Goal: Information Seeking & Learning: Learn about a topic

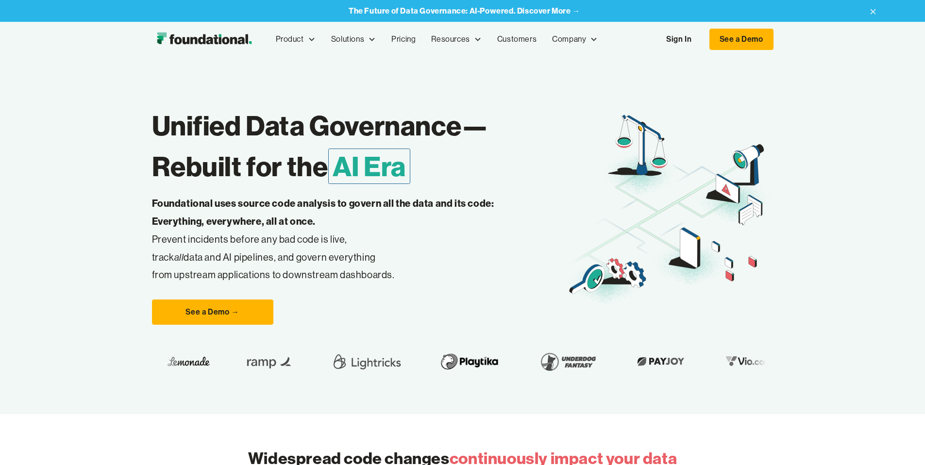
click at [701, 38] on link "Sign In" at bounding box center [679, 39] width 45 height 20
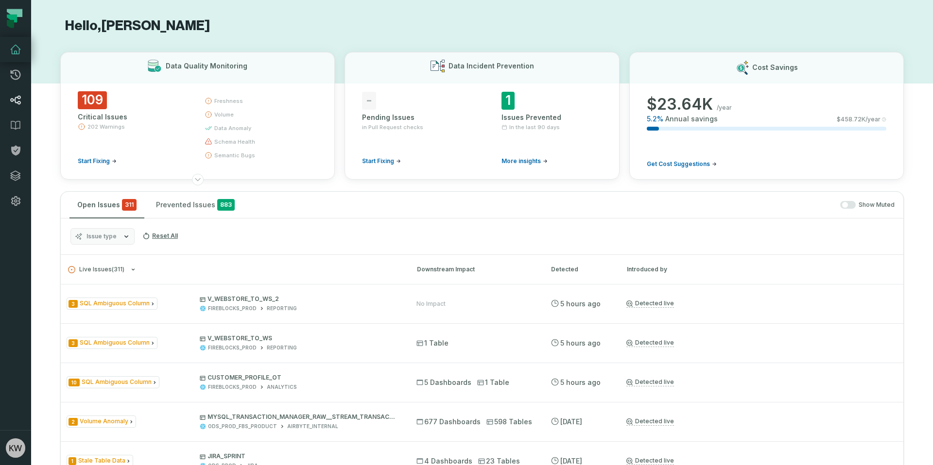
click at [16, 107] on link "Lineage" at bounding box center [15, 99] width 31 height 25
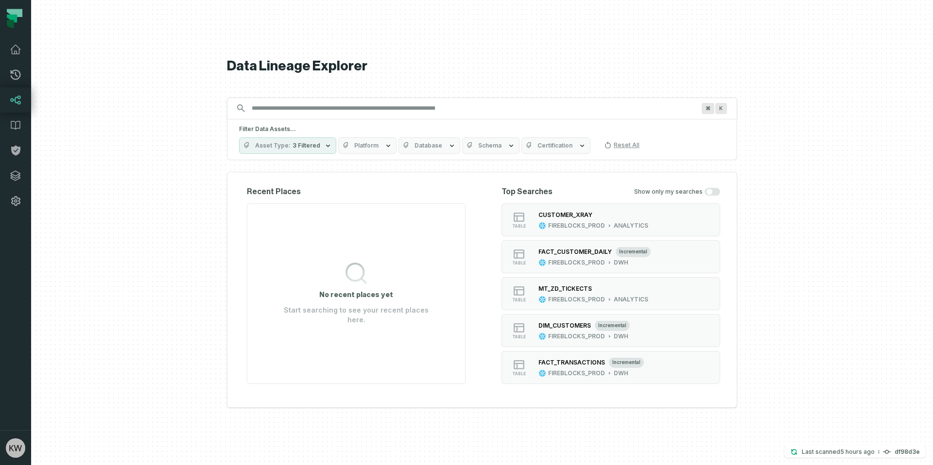
click at [327, 113] on input "Discovery Provider cmdk menu" at bounding box center [473, 109] width 455 height 16
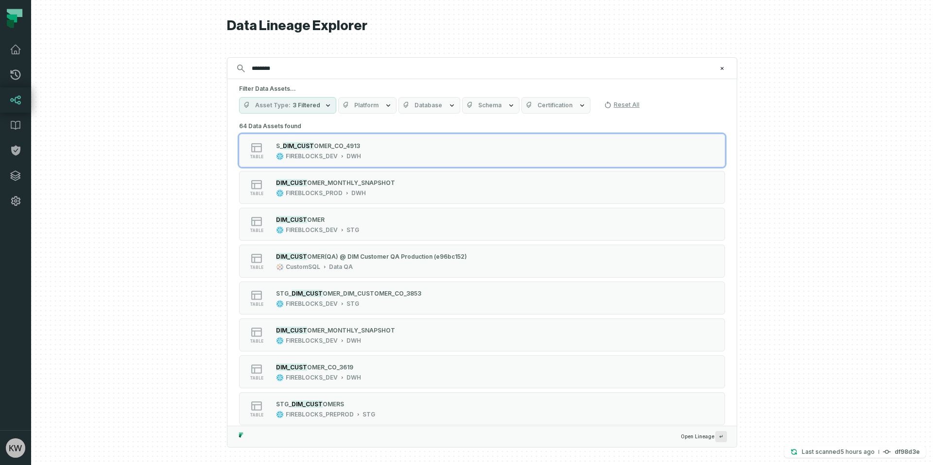
type input "********"
click at [448, 109] on icon "button" at bounding box center [452, 106] width 8 height 8
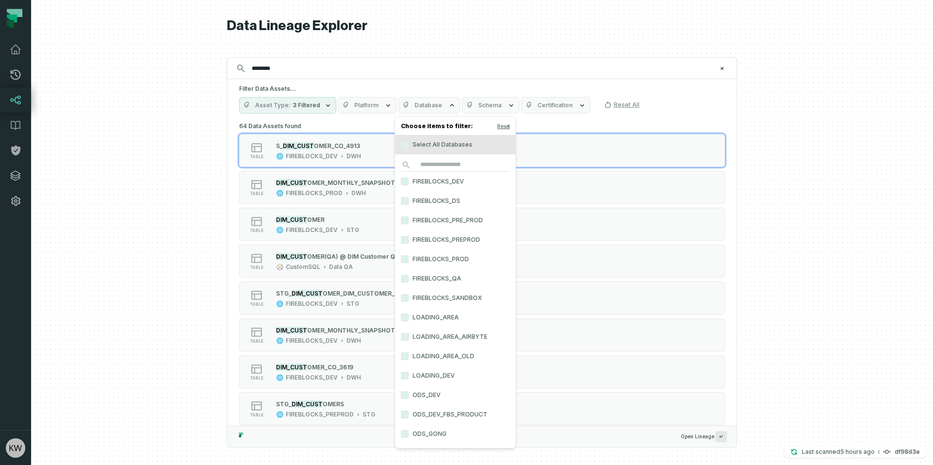
click at [446, 254] on label "FIREBLOCKS_PROD" at bounding box center [455, 259] width 120 height 19
click at [408, 255] on button "FIREBLOCKS_PROD" at bounding box center [405, 259] width 8 height 8
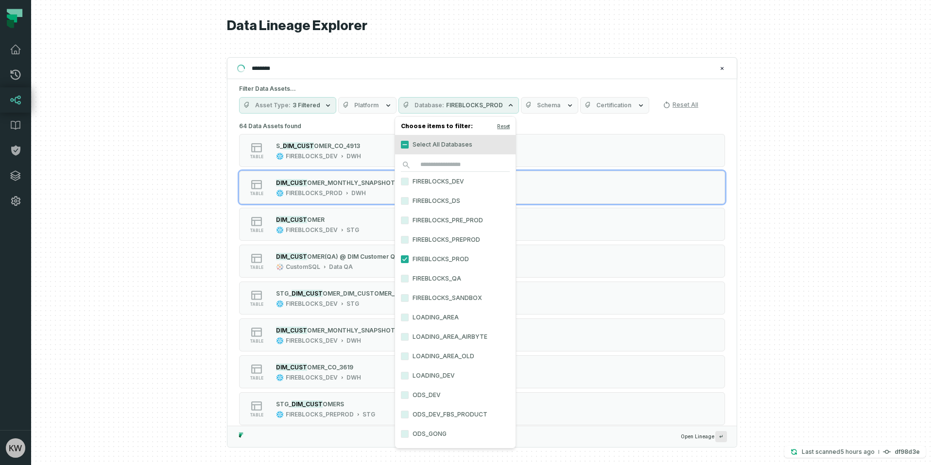
drag, startPoint x: 192, startPoint y: 117, endPoint x: 206, endPoint y: 111, distance: 15.4
click at [192, 118] on div at bounding box center [481, 232] width 901 height 465
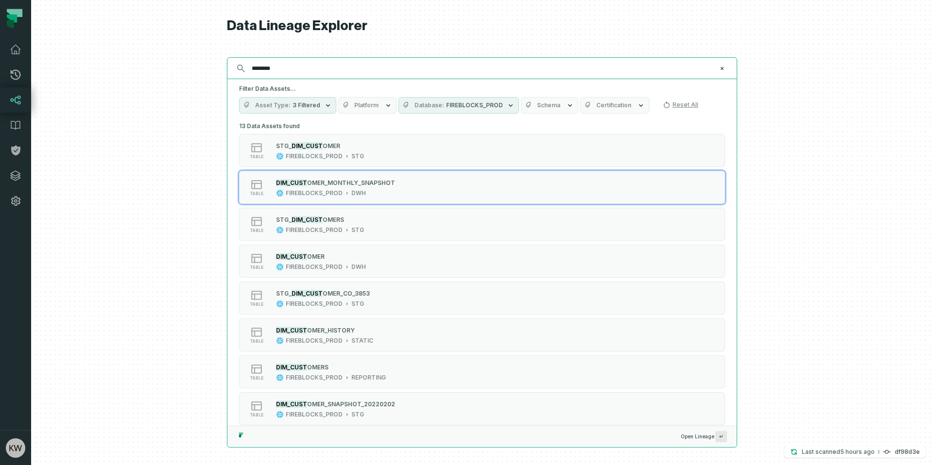
click at [323, 66] on input "********" at bounding box center [481, 69] width 470 height 16
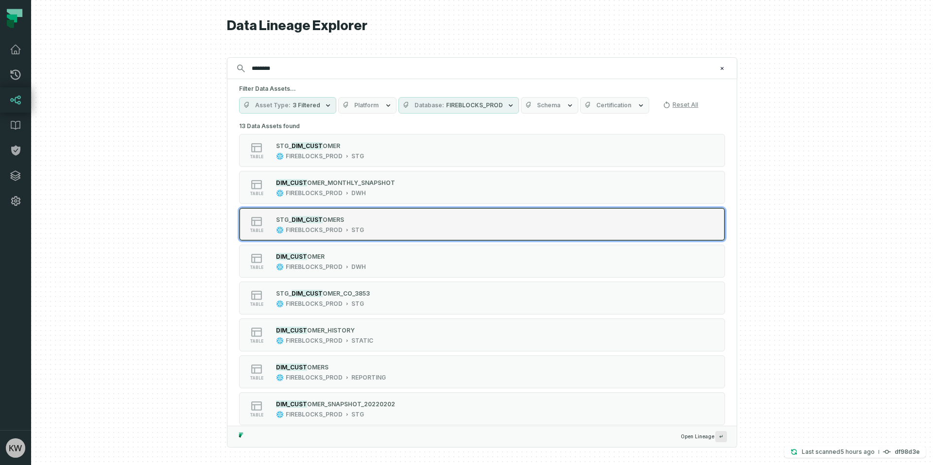
click at [379, 229] on div "table S TG_ DIM_CUST OMERS FIREBLOCKS_PROD STG" at bounding box center [362, 224] width 243 height 19
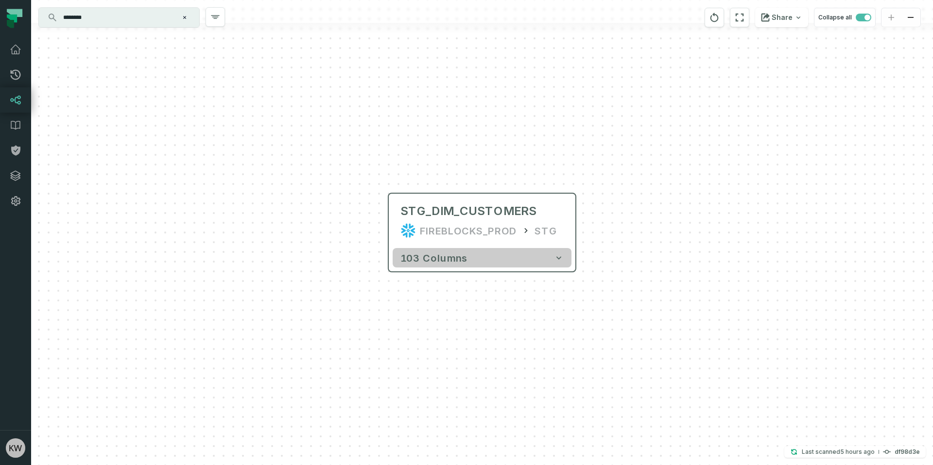
click at [560, 261] on icon "button" at bounding box center [559, 258] width 10 height 10
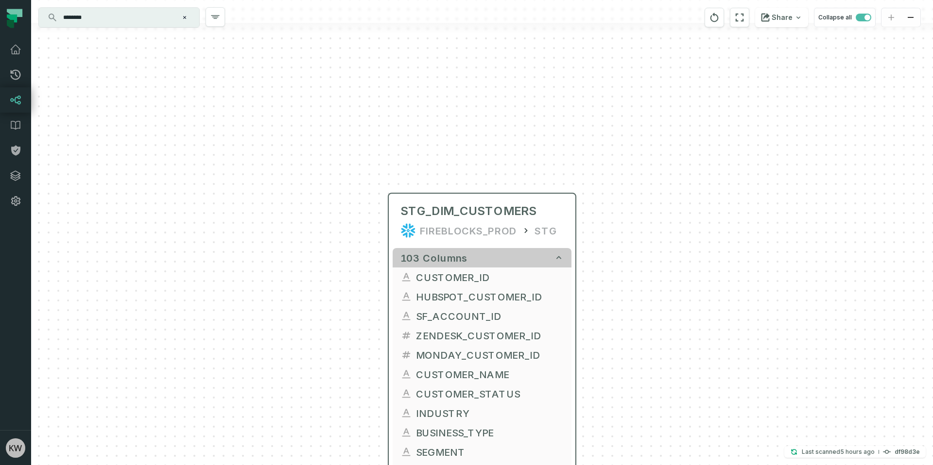
click at [560, 261] on icon "button" at bounding box center [559, 258] width 10 height 10
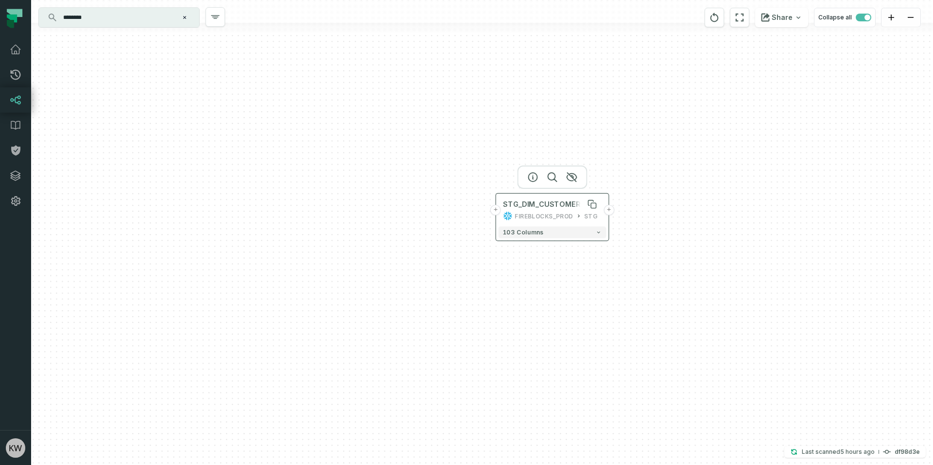
click at [556, 205] on div "STG_DIM_CUSTOMERS" at bounding box center [544, 204] width 82 height 9
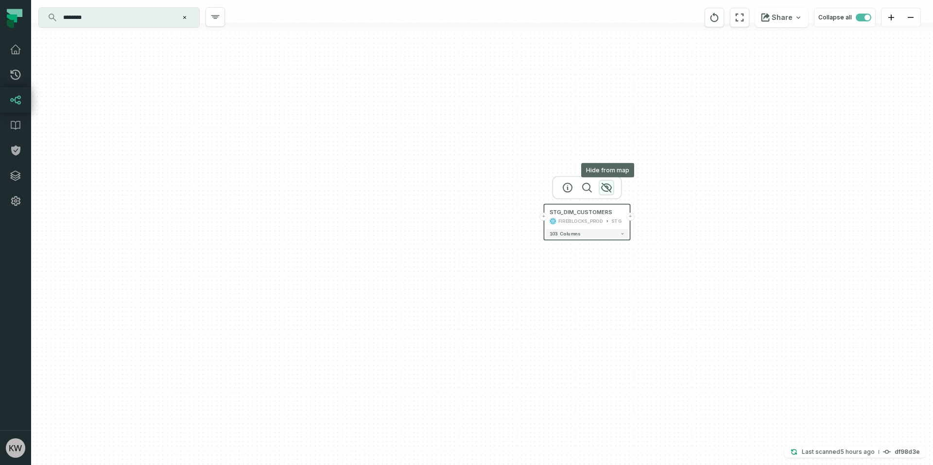
click at [606, 187] on icon "button" at bounding box center [606, 188] width 10 height 9
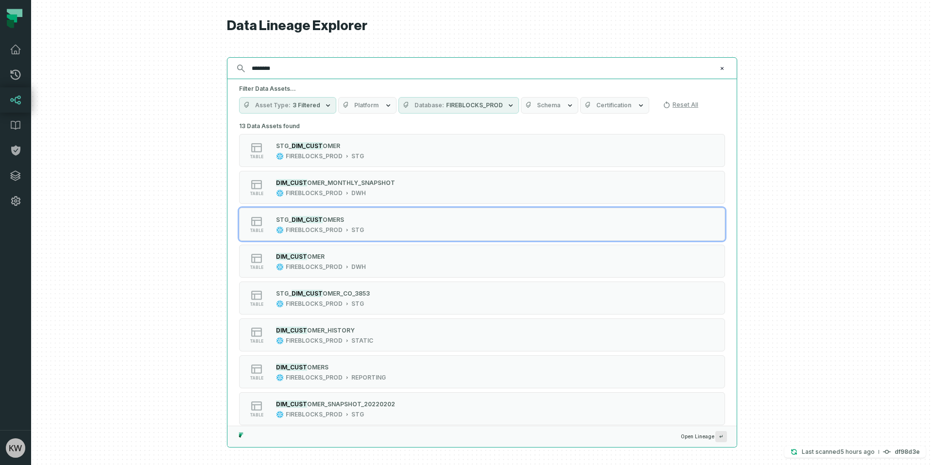
click at [723, 69] on icon "Clear search query" at bounding box center [722, 69] width 6 height 6
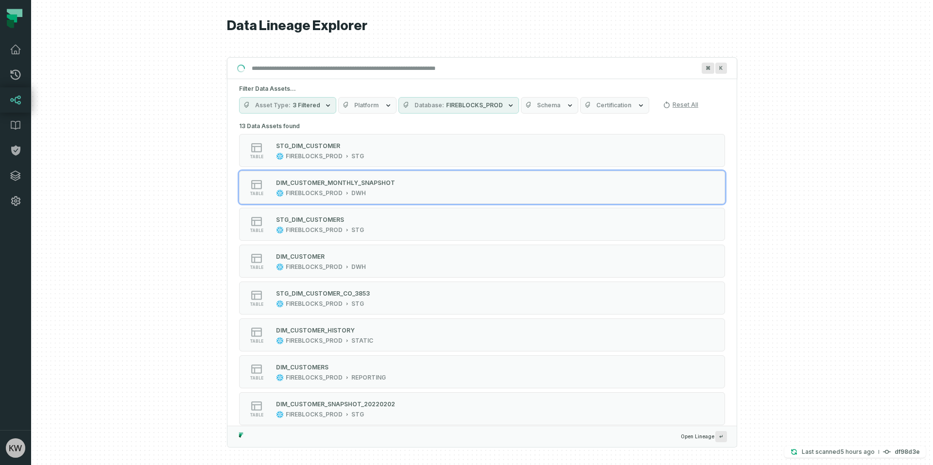
click at [823, 180] on div at bounding box center [481, 232] width 901 height 465
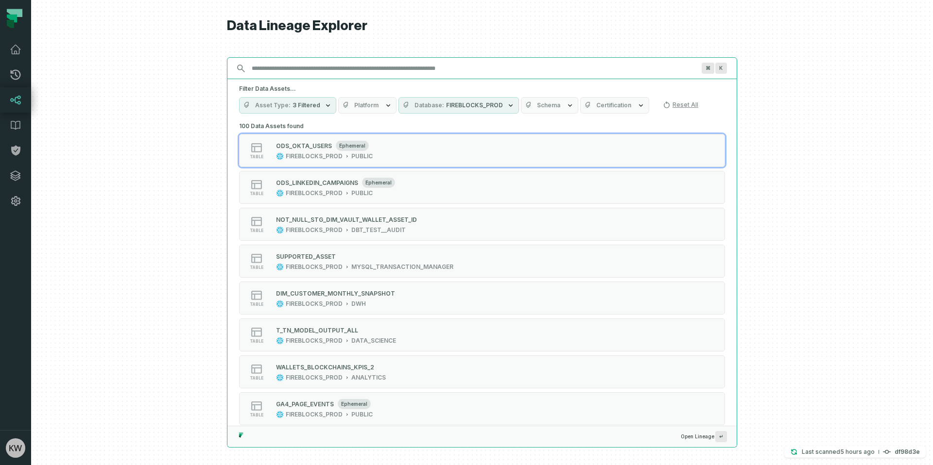
click at [383, 69] on input "Discovery Provider cmdk menu" at bounding box center [473, 69] width 455 height 16
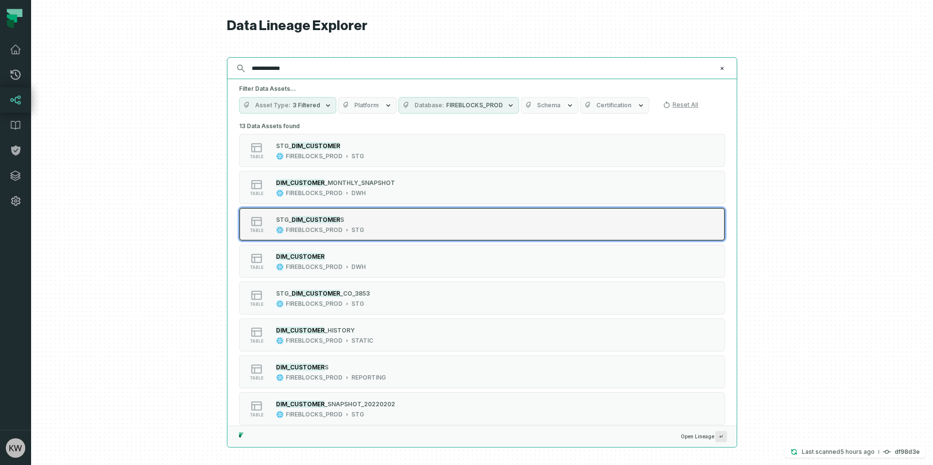
type input "**********"
click at [342, 224] on div "S TG_ DIM_CUSTOMER S FIREBLOCKS_PROD STG" at bounding box center [320, 224] width 96 height 19
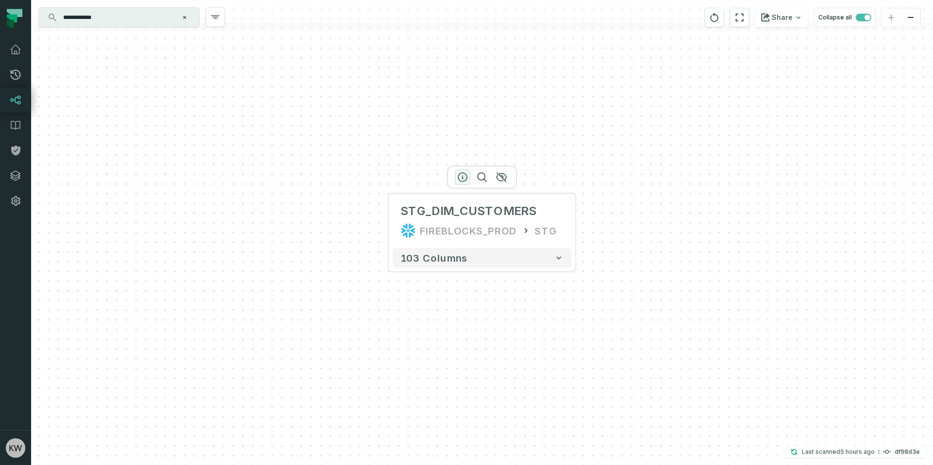
click at [463, 180] on icon "button" at bounding box center [463, 177] width 12 height 12
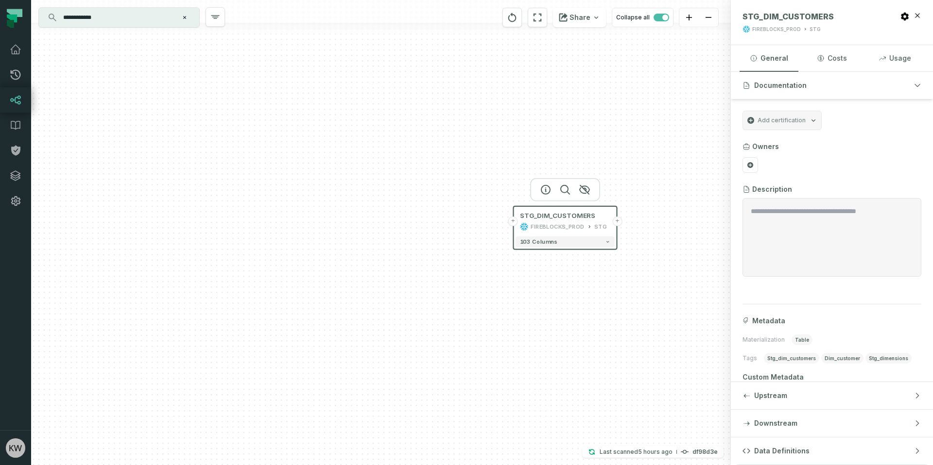
scroll to position [35, 0]
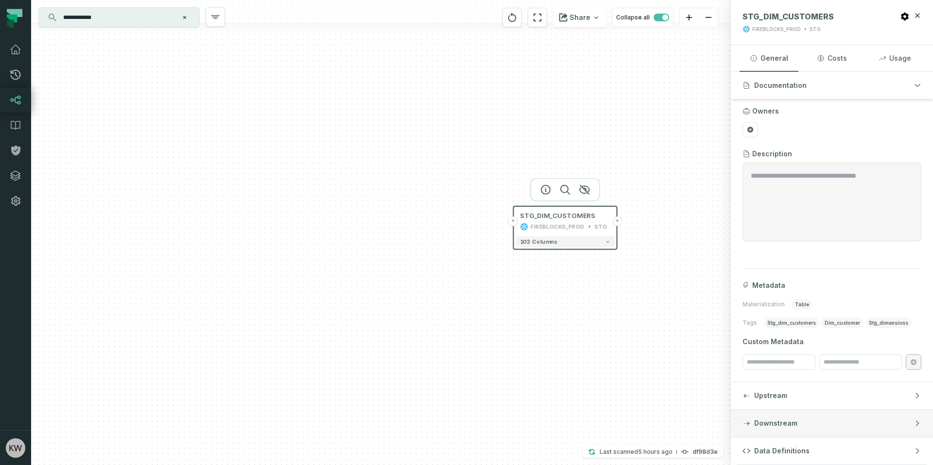
click at [818, 432] on button "Downstream" at bounding box center [832, 423] width 202 height 27
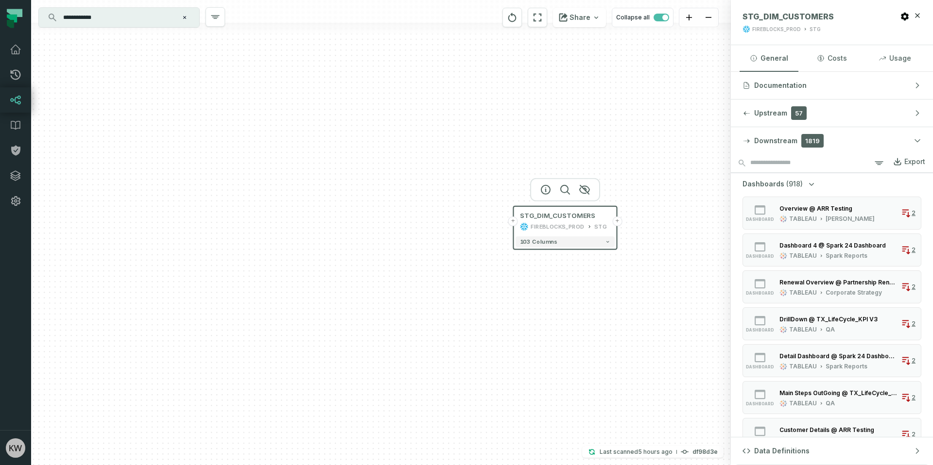
scroll to position [6, 0]
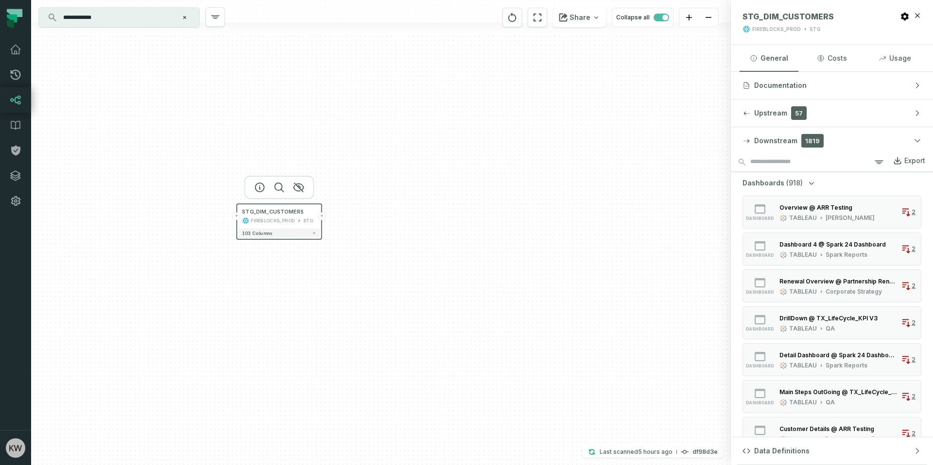
drag, startPoint x: 639, startPoint y: 275, endPoint x: 342, endPoint y: 261, distance: 297.6
click at [342, 261] on div "+ STG_DIM_CUSTOMERS FIREBLOCKS_PROD STG + 103 columns" at bounding box center [380, 232] width 699 height 465
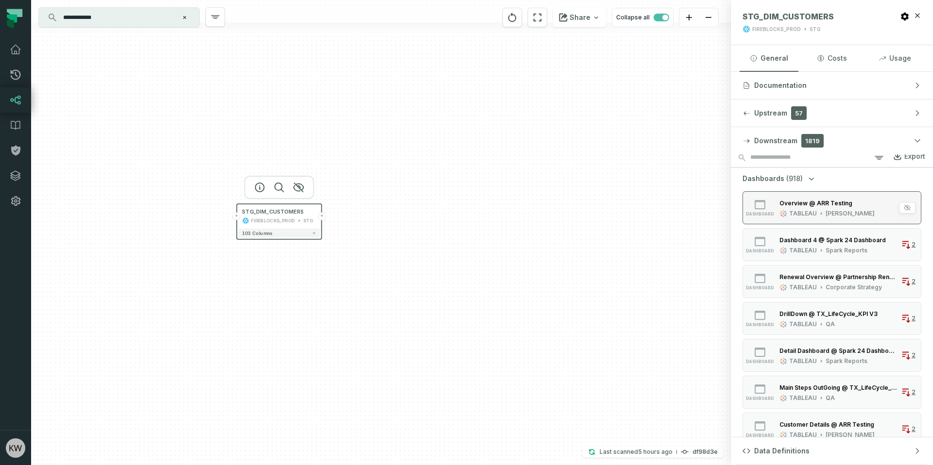
scroll to position [0, 0]
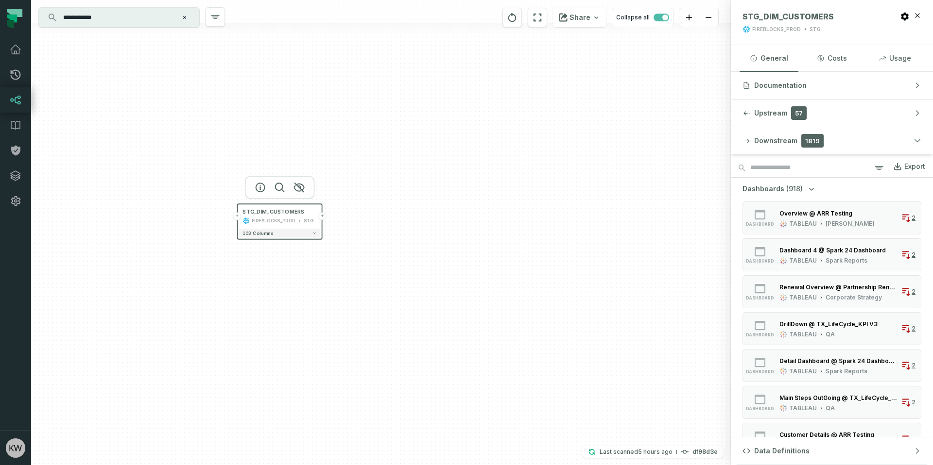
click at [321, 217] on button "+" at bounding box center [322, 216] width 8 height 8
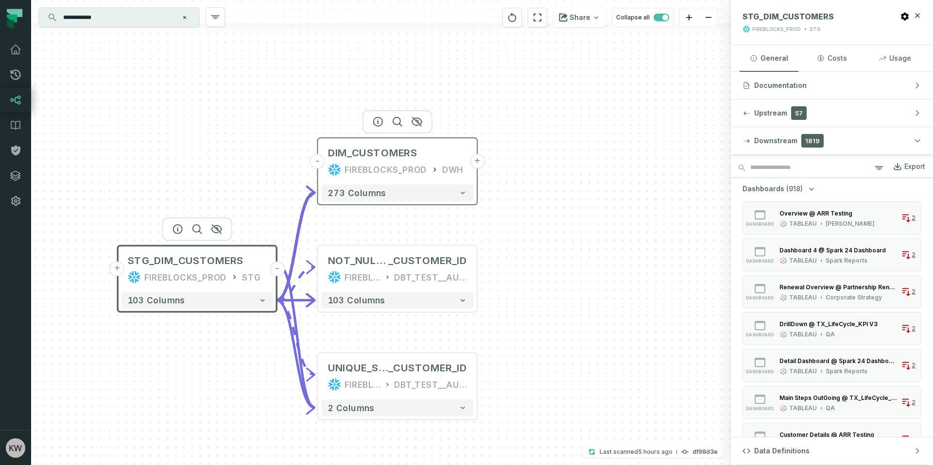
click at [480, 158] on button "+" at bounding box center [477, 161] width 15 height 15
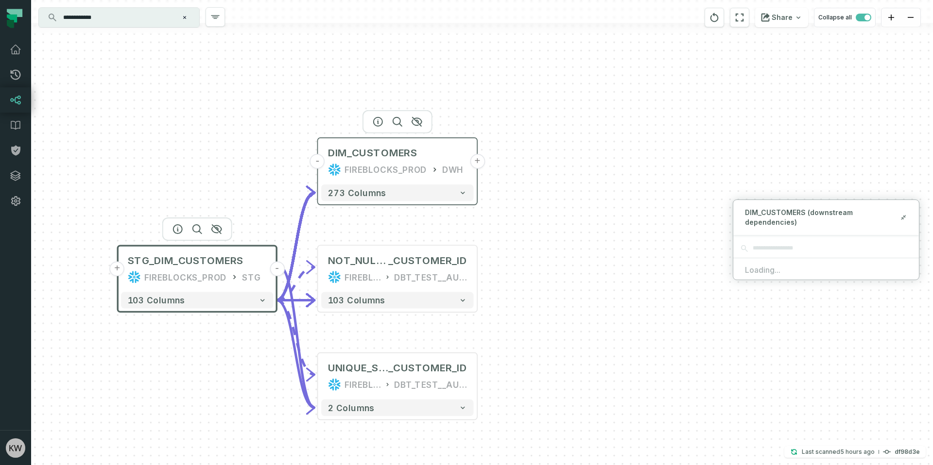
click at [477, 162] on button "+" at bounding box center [477, 161] width 15 height 15
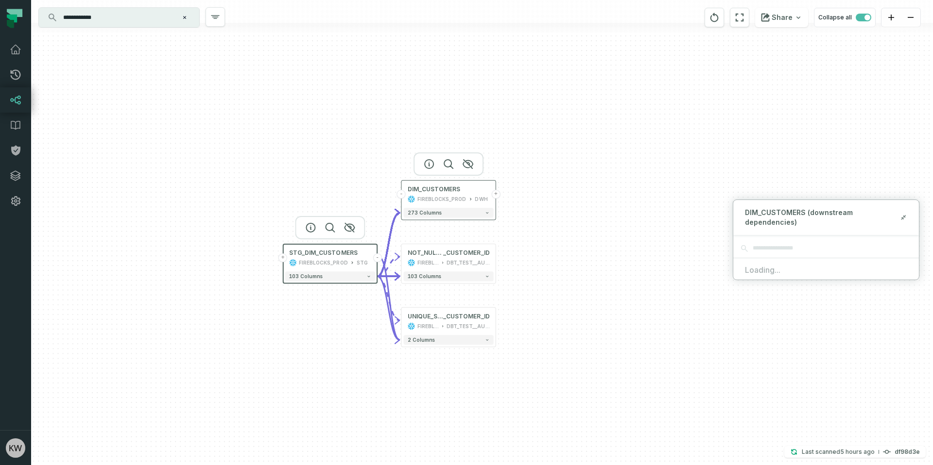
click at [495, 195] on button "+" at bounding box center [495, 194] width 9 height 9
click at [464, 192] on div "DIM_CUSTOMERS" at bounding box center [449, 190] width 82 height 8
click at [495, 192] on button "+" at bounding box center [495, 194] width 9 height 9
click at [486, 214] on icon "button" at bounding box center [487, 212] width 5 height 5
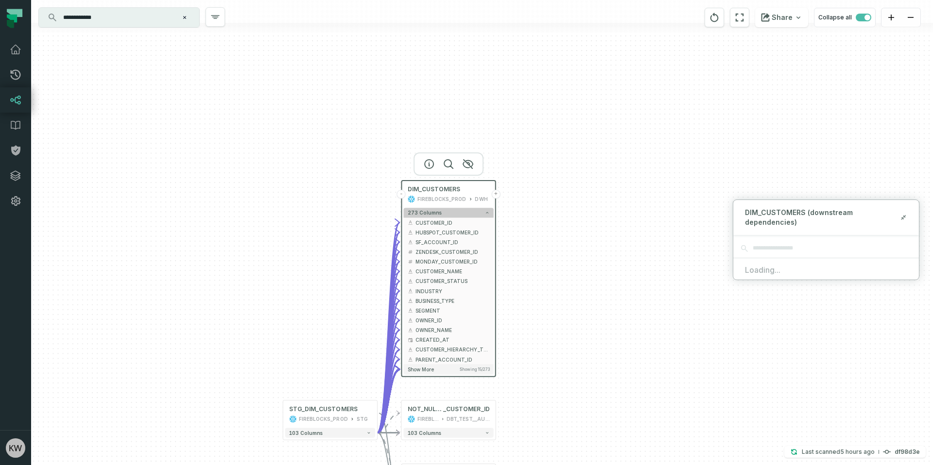
click at [486, 211] on icon "button" at bounding box center [487, 212] width 5 height 5
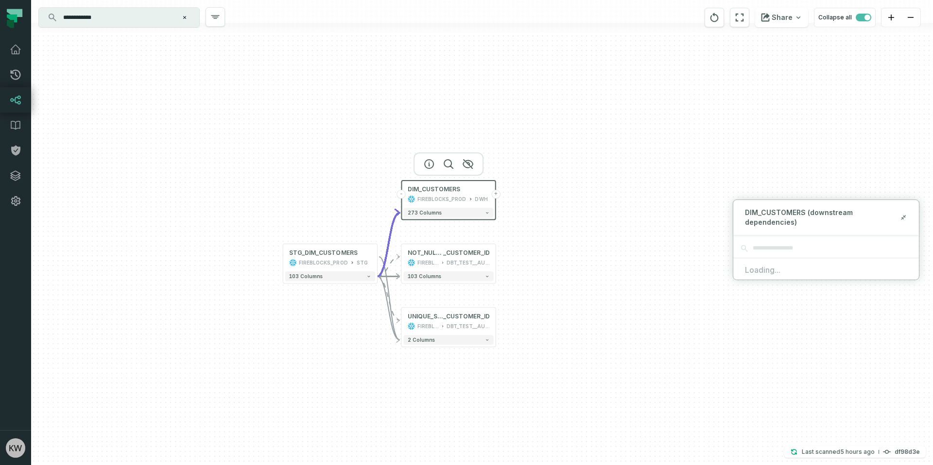
click at [496, 195] on button "+" at bounding box center [495, 194] width 9 height 9
click at [486, 256] on button at bounding box center [482, 253] width 16 height 16
click at [490, 201] on div "DIM_CUSTOMERS FIREBLOCKS_PROD DWH" at bounding box center [448, 194] width 90 height 23
click at [283, 254] on button "+" at bounding box center [282, 258] width 9 height 9
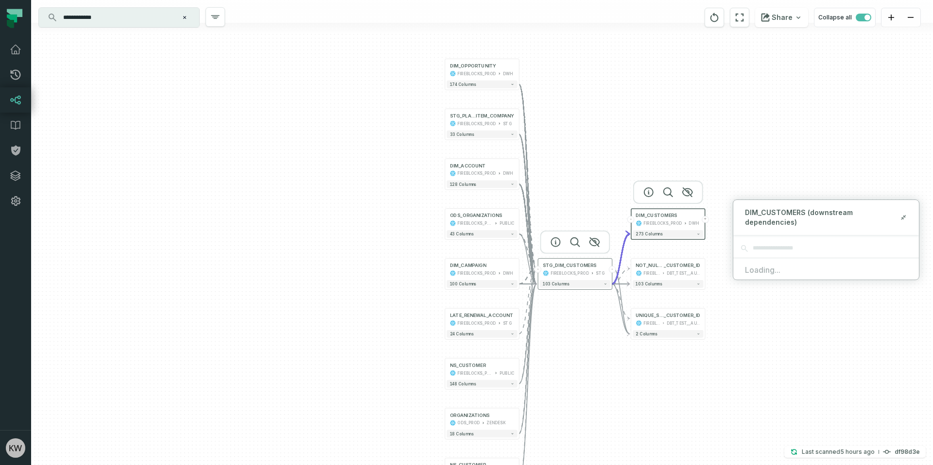
click at [538, 270] on button "-" at bounding box center [537, 269] width 7 height 7
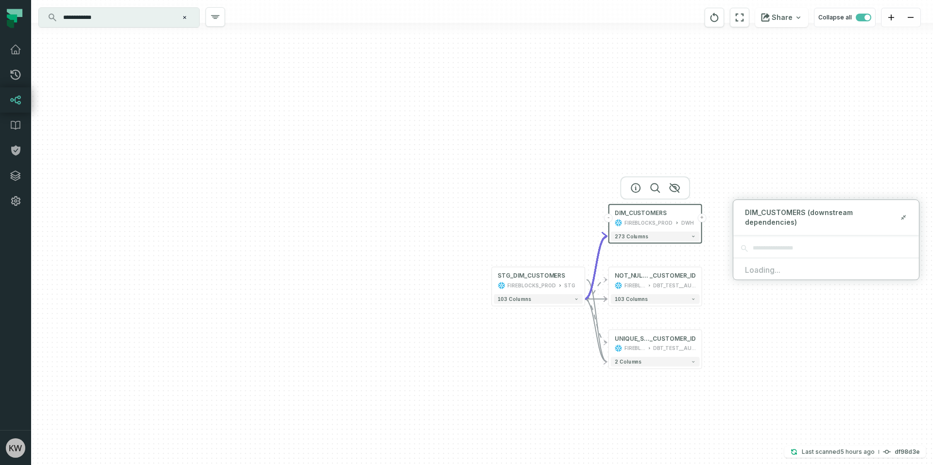
click at [701, 216] on button "+" at bounding box center [701, 218] width 9 height 9
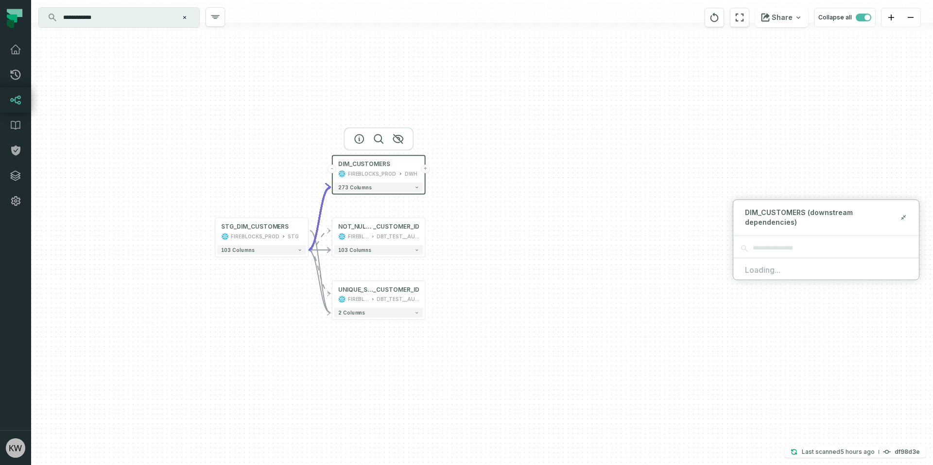
drag, startPoint x: 770, startPoint y: 341, endPoint x: 490, endPoint y: 293, distance: 284.0
click at [490, 293] on div "- DIM_CUSTOMERS FIREBLOCKS_PROD DWH + 273 columns - NOT_NULL_STG_DIM_CUSTOMERS …" at bounding box center [481, 232] width 901 height 465
click at [765, 277] on div "DIM_CUSTOMERS (downstream dependencies) Loading..." at bounding box center [825, 240] width 187 height 81
drag, startPoint x: 786, startPoint y: 215, endPoint x: 773, endPoint y: 242, distance: 29.5
click at [758, 226] on span "DIM_CUSTOMERS (downstream dependencies)" at bounding box center [822, 217] width 154 height 19
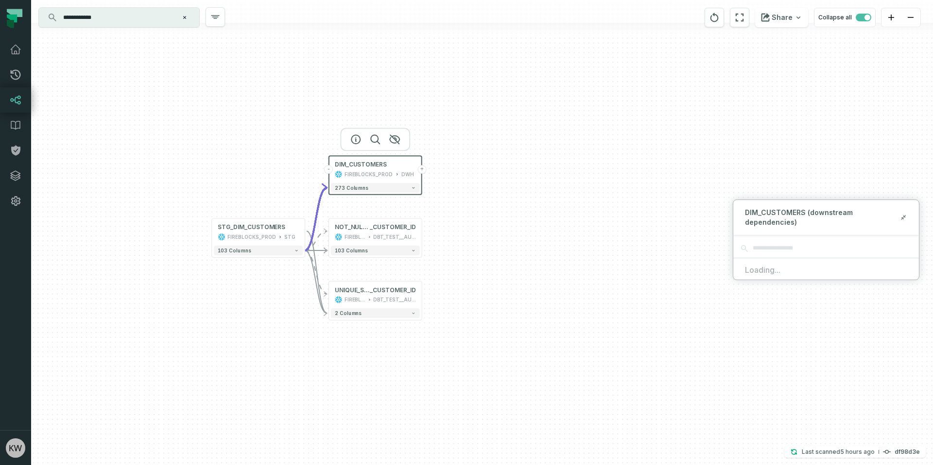
click at [776, 272] on span "Loading..." at bounding box center [826, 270] width 162 height 12
click at [902, 216] on icon at bounding box center [903, 218] width 7 height 8
click at [273, 227] on div "STG_DIM_CUSTOMERS" at bounding box center [252, 227] width 68 height 8
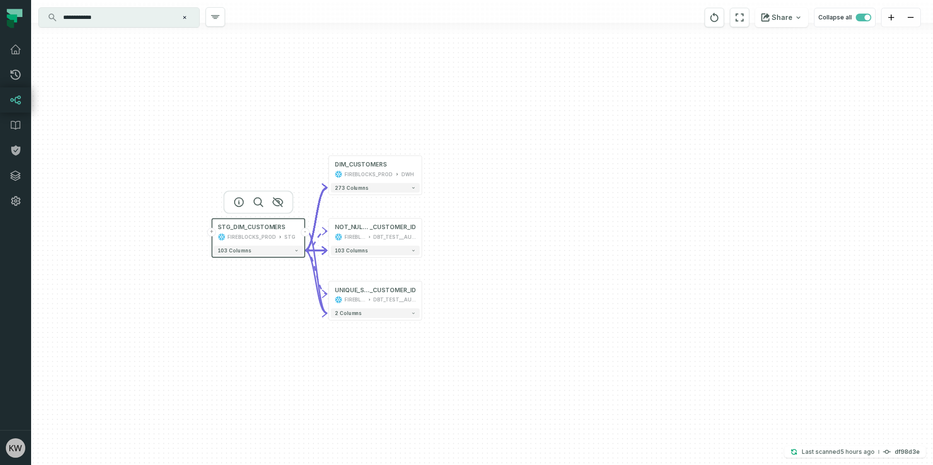
click at [304, 231] on button "-" at bounding box center [305, 232] width 9 height 9
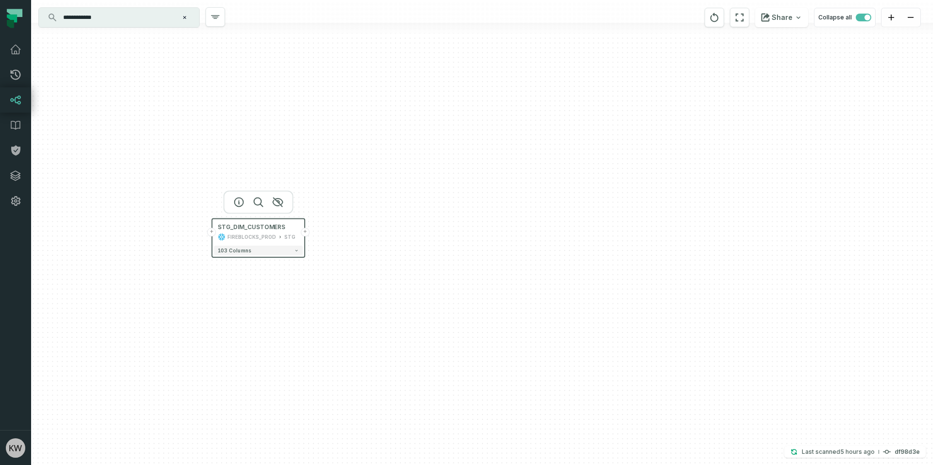
click at [253, 234] on div "FIREBLOCKS_PROD" at bounding box center [251, 237] width 48 height 8
click at [281, 252] on button "103 columns" at bounding box center [258, 251] width 89 height 10
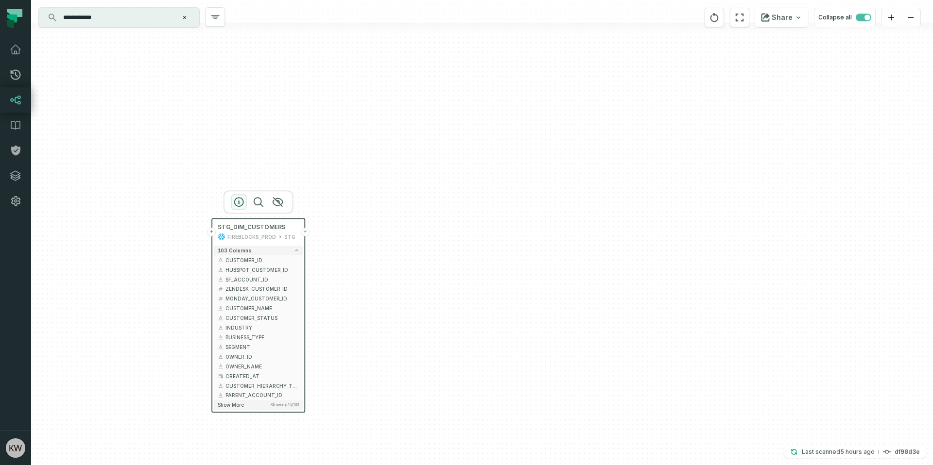
click at [237, 201] on icon "button" at bounding box center [239, 202] width 12 height 12
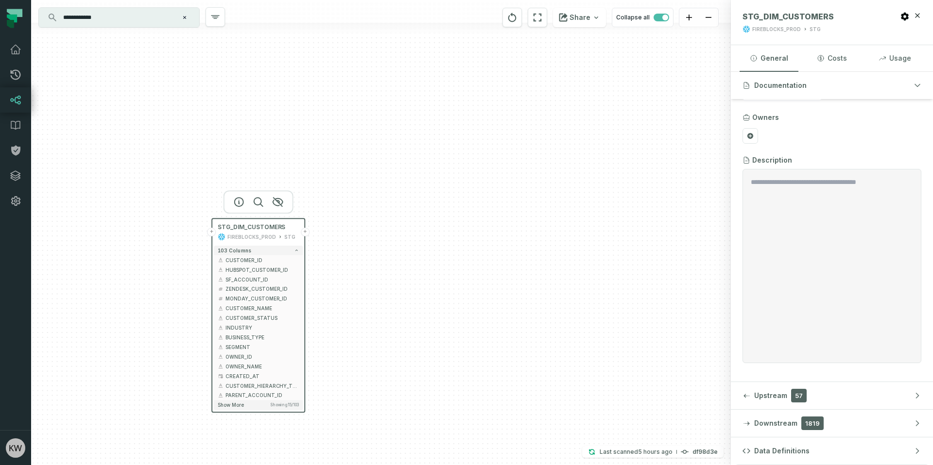
scroll to position [34, 0]
click at [848, 422] on button "Downstream 1819" at bounding box center [832, 423] width 202 height 27
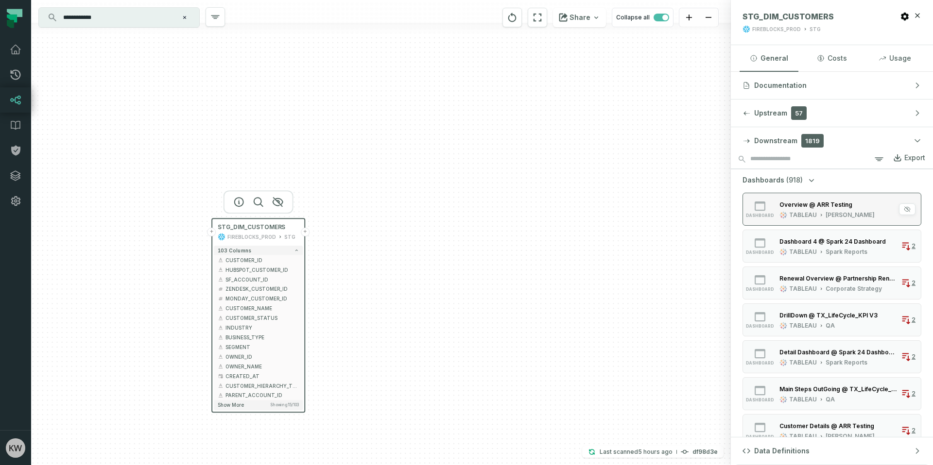
scroll to position [0, 0]
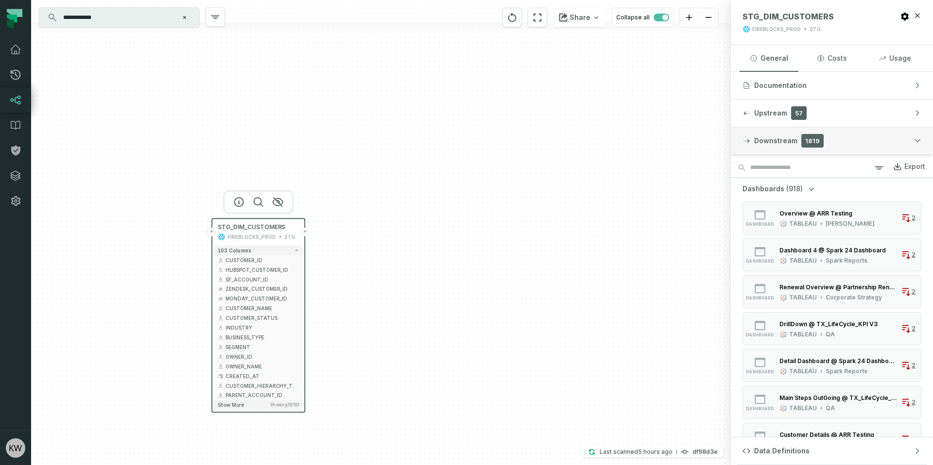
click at [854, 139] on button "Downstream 1819" at bounding box center [832, 140] width 202 height 27
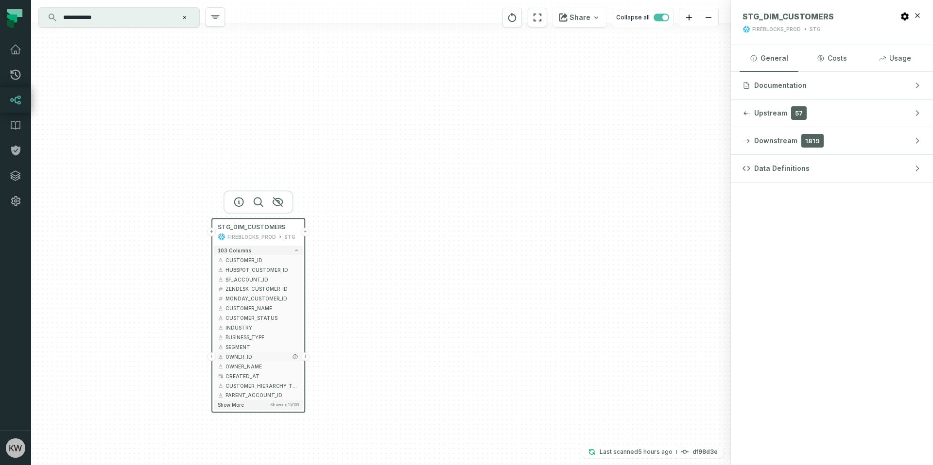
click at [245, 357] on span "OWNER_ID" at bounding box center [261, 356] width 73 height 7
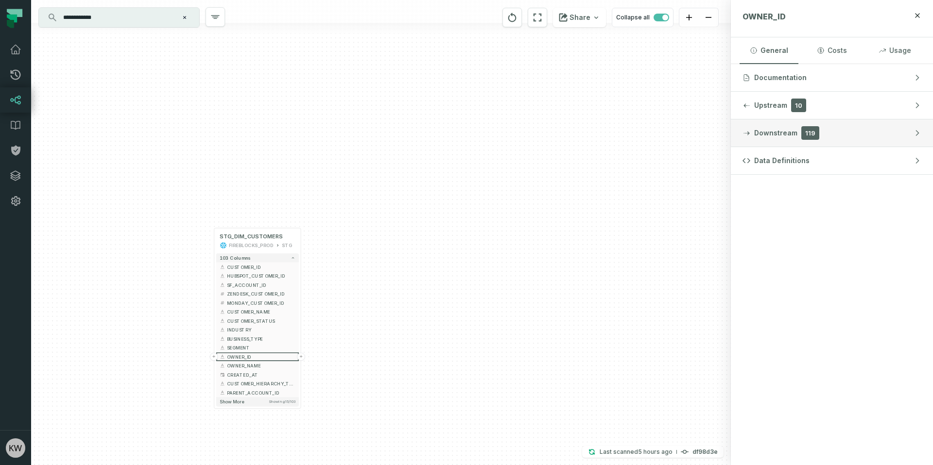
click at [819, 120] on button "Downstream 119" at bounding box center [832, 132] width 202 height 27
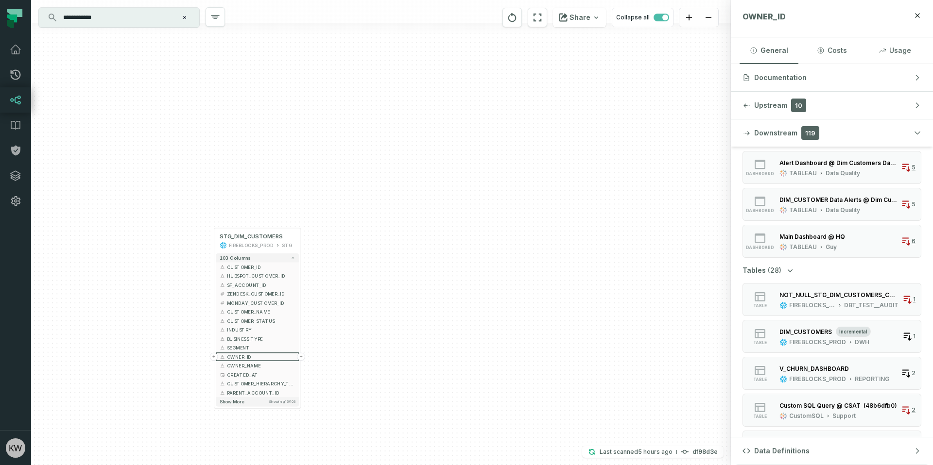
scroll to position [44, 0]
click at [259, 404] on button "Show more Showing 15 / 103" at bounding box center [258, 403] width 86 height 10
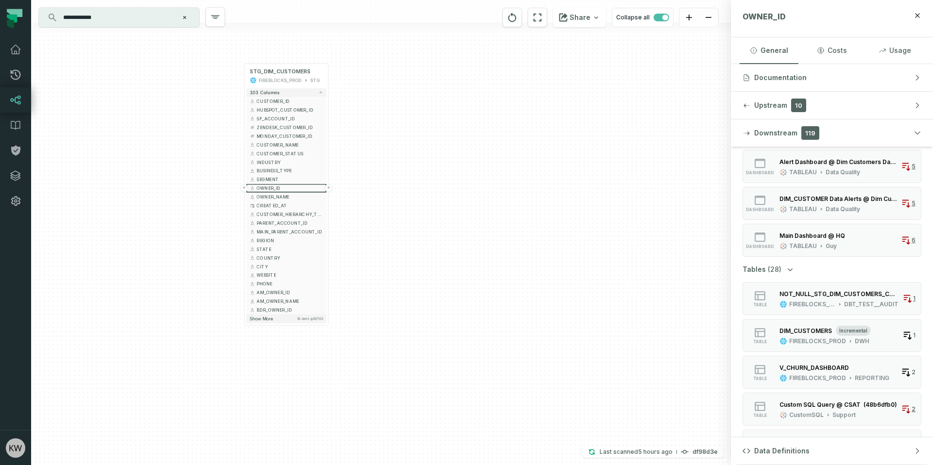
drag, startPoint x: 432, startPoint y: 377, endPoint x: 425, endPoint y: 274, distance: 103.7
click at [467, 251] on div "+ STG_DIM_CUSTOMERS FIREBLOCKS_PROD STG + 103 columns + CUSTOMER_ID + + HUBSPOT…" at bounding box center [380, 232] width 699 height 465
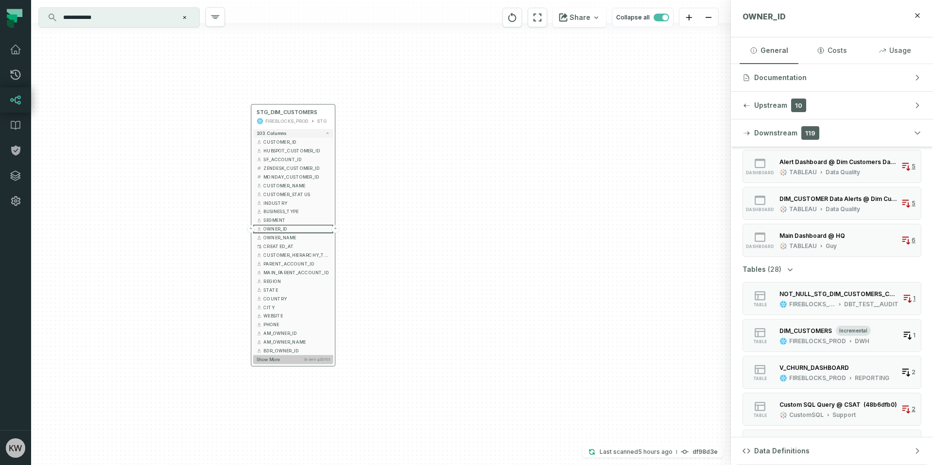
click at [281, 362] on button "Show more Showing 25 / 103" at bounding box center [293, 360] width 80 height 9
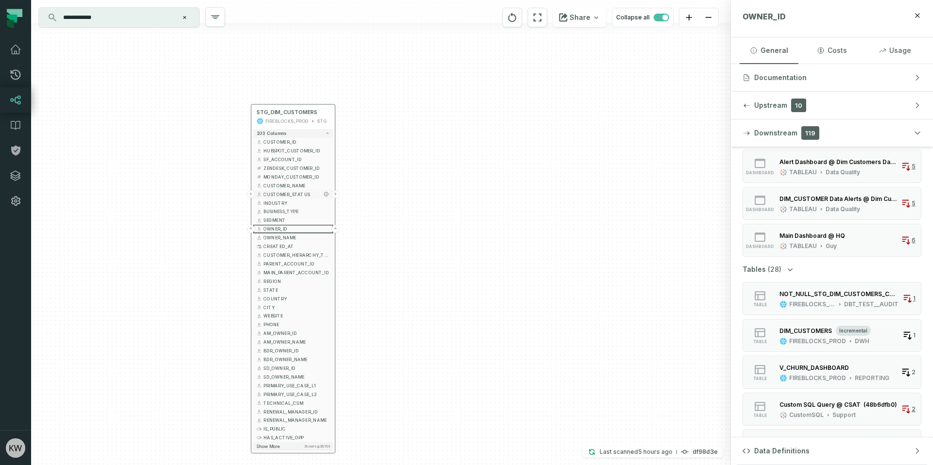
click at [295, 196] on span "CUSTOMER_STATUS" at bounding box center [296, 194] width 66 height 6
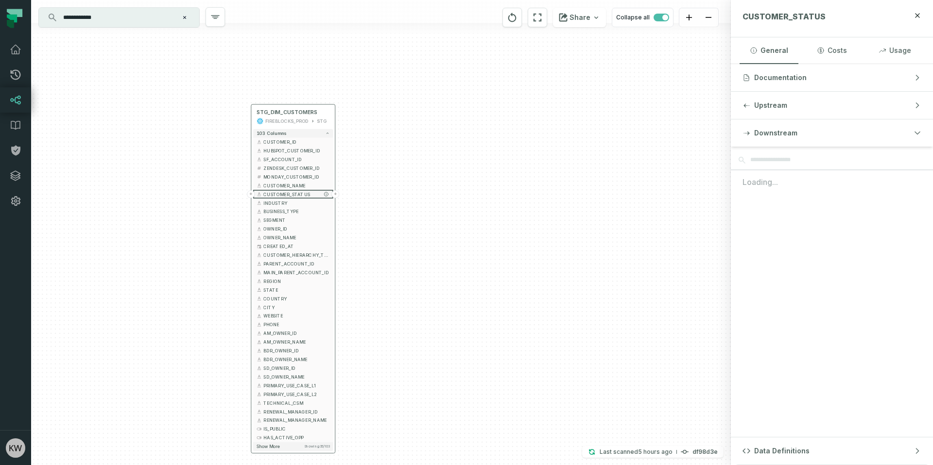
scroll to position [0, 0]
click at [827, 131] on button "Downstream" at bounding box center [832, 132] width 202 height 27
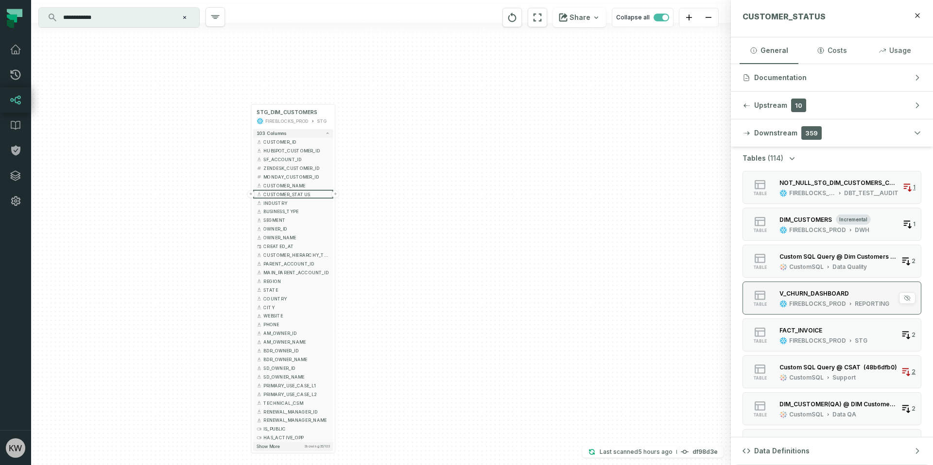
scroll to position [616, 0]
click at [293, 445] on button "Show more Showing 35 / 103" at bounding box center [293, 446] width 80 height 9
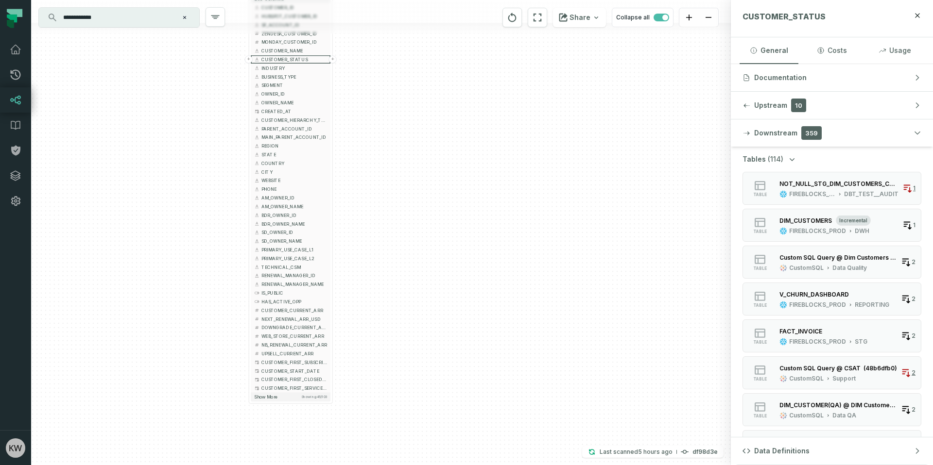
drag, startPoint x: 443, startPoint y: 344, endPoint x: 441, endPoint y: 208, distance: 136.0
click at [441, 208] on div "+ STG_DIM_CUSTOMERS FIREBLOCKS_PROD STG + 103 columns + CUSTOMER_ID + + HUBSPOT…" at bounding box center [380, 232] width 699 height 465
click at [297, 400] on button "Show more Showing 45 / 103" at bounding box center [291, 396] width 80 height 9
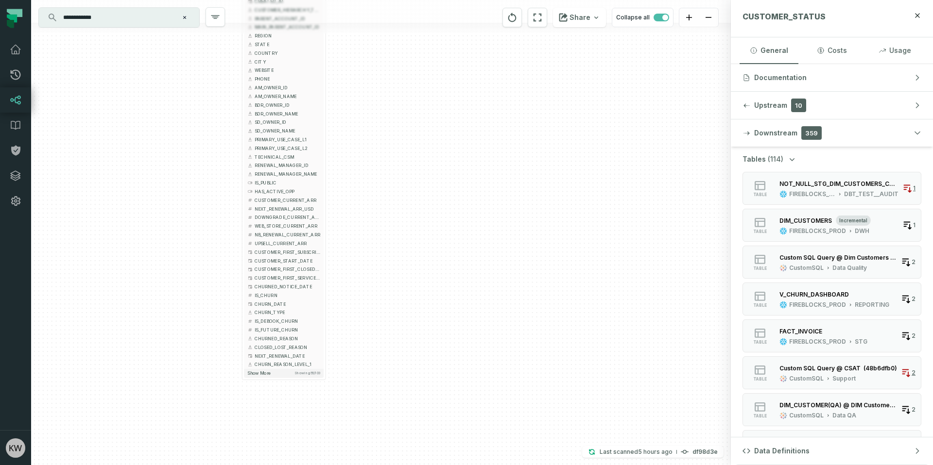
drag, startPoint x: 460, startPoint y: 383, endPoint x: 428, endPoint y: 290, distance: 98.2
click at [453, 276] on div "+ STG_DIM_CUSTOMERS FIREBLOCKS_PROD STG + 103 columns + CUSTOMER_ID + + HUBSPOT…" at bounding box center [380, 232] width 699 height 465
click at [268, 297] on span "IS_CHURN" at bounding box center [288, 298] width 66 height 6
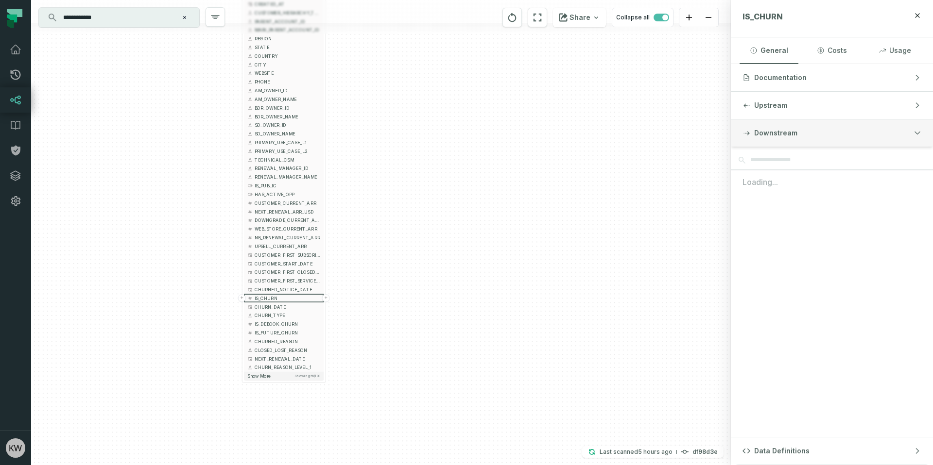
click at [833, 146] on button "Downstream" at bounding box center [832, 132] width 202 height 27
click at [878, 133] on button "Downstream" at bounding box center [832, 132] width 202 height 27
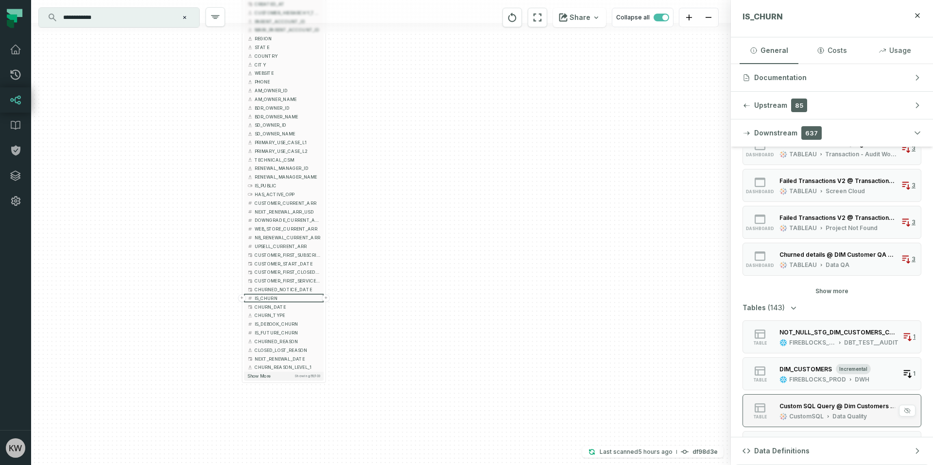
scroll to position [473, 0]
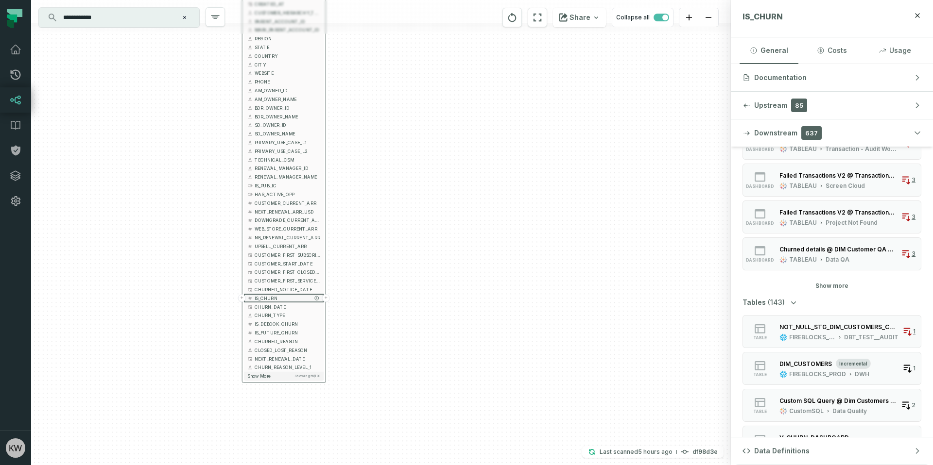
click at [327, 298] on button "+" at bounding box center [326, 298] width 8 height 8
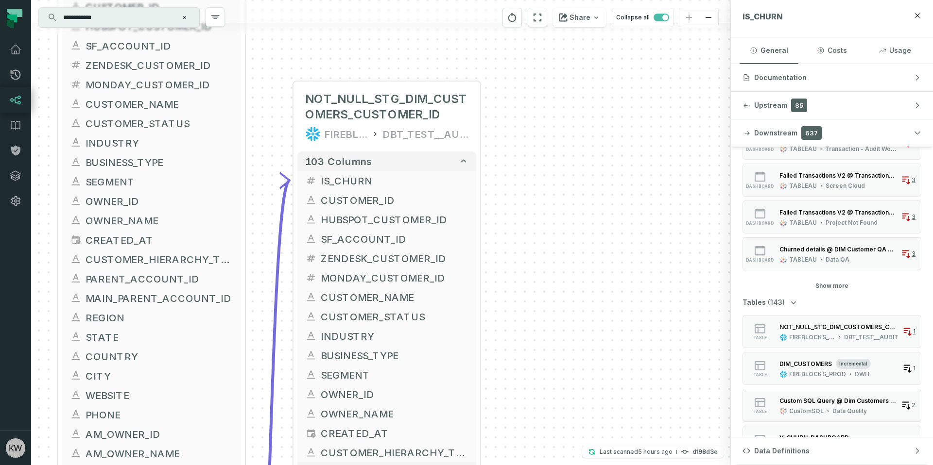
drag, startPoint x: 511, startPoint y: 276, endPoint x: 529, endPoint y: 135, distance: 142.4
click at [529, 135] on div "+ NOT_NULL_STG_DIM_CUSTOMERS_CUSTOMER_ID FIREBLOCKS_PROD DBT_TEST__AUDIT 103 co…" at bounding box center [380, 232] width 699 height 465
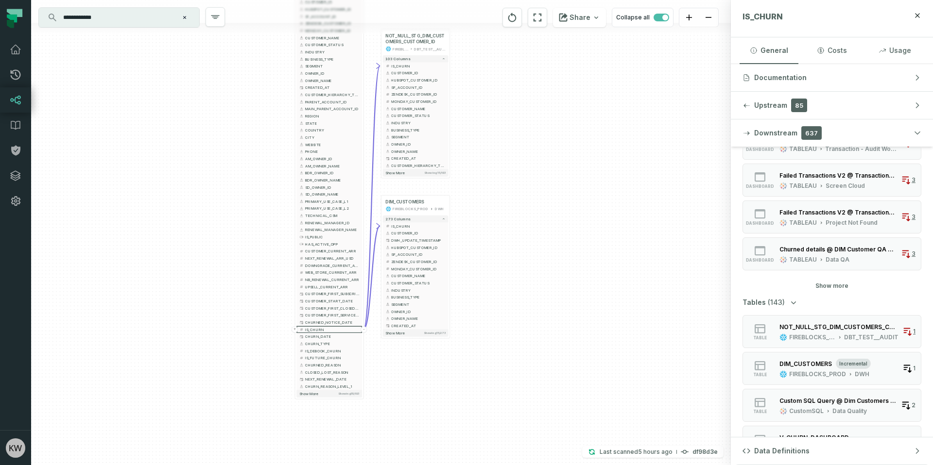
drag, startPoint x: 585, startPoint y: 378, endPoint x: 523, endPoint y: 213, distance: 176.2
click at [523, 213] on div "+ NOT_NULL_STG_DIM_CUSTOMERS_CUSTOMER_ID FIREBLOCKS_PROD DBT_TEST__AUDIT 103 co…" at bounding box center [380, 232] width 699 height 465
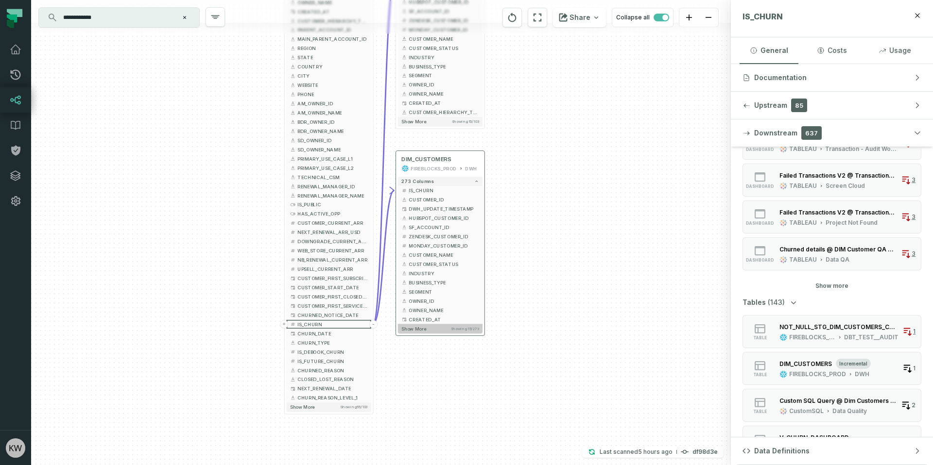
click at [436, 333] on button "Show more Showing 15 / 273" at bounding box center [440, 328] width 85 height 9
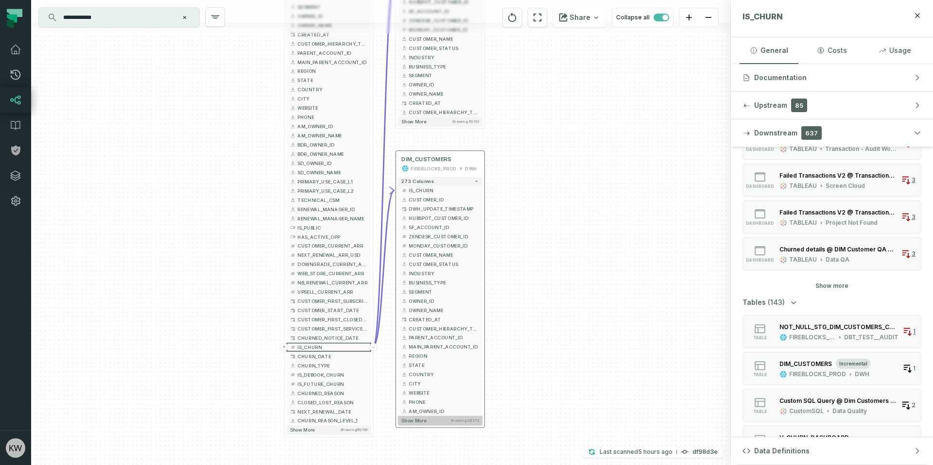
click at [437, 422] on button "Show more Showing 25 / 273" at bounding box center [440, 420] width 85 height 9
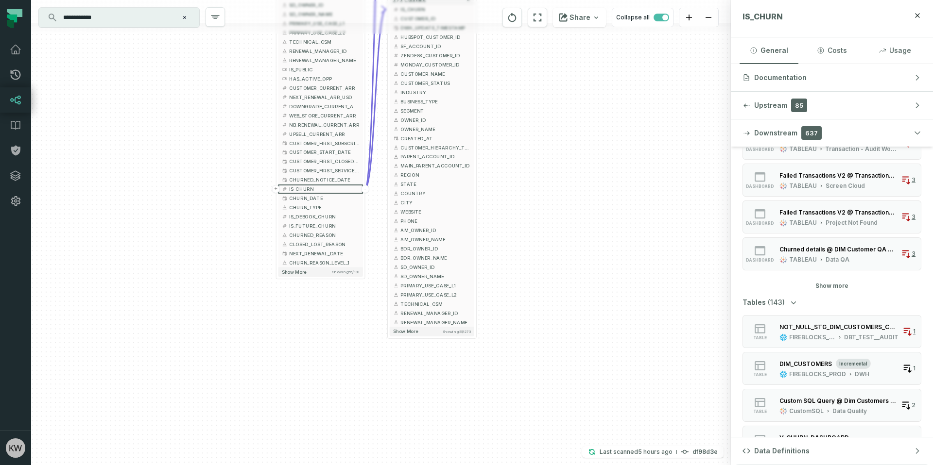
drag, startPoint x: 566, startPoint y: 360, endPoint x: 556, endPoint y: 165, distance: 195.5
click at [556, 165] on div "+ NOT_NULL_STG_DIM_CUSTOMERS_CUSTOMER_ID FIREBLOCKS_PROD DBT_TEST__AUDIT 103 co…" at bounding box center [380, 232] width 699 height 465
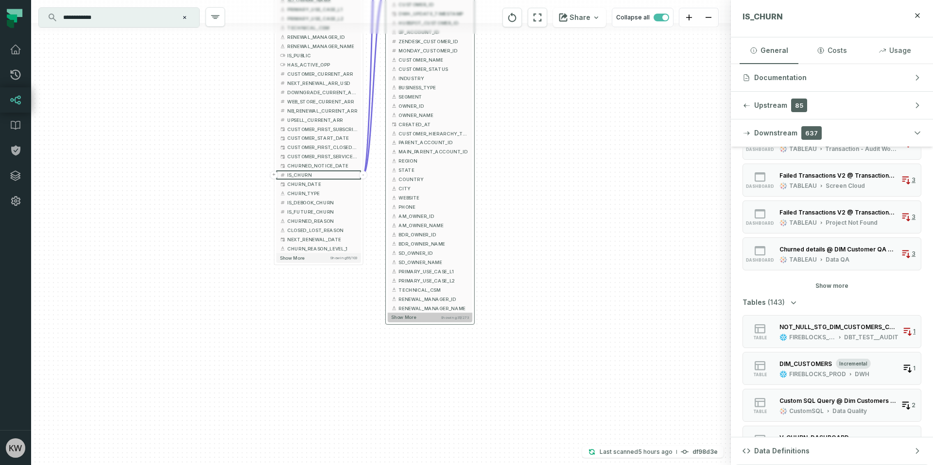
click at [434, 321] on button "Show more Showing 35 / 273" at bounding box center [430, 317] width 85 height 9
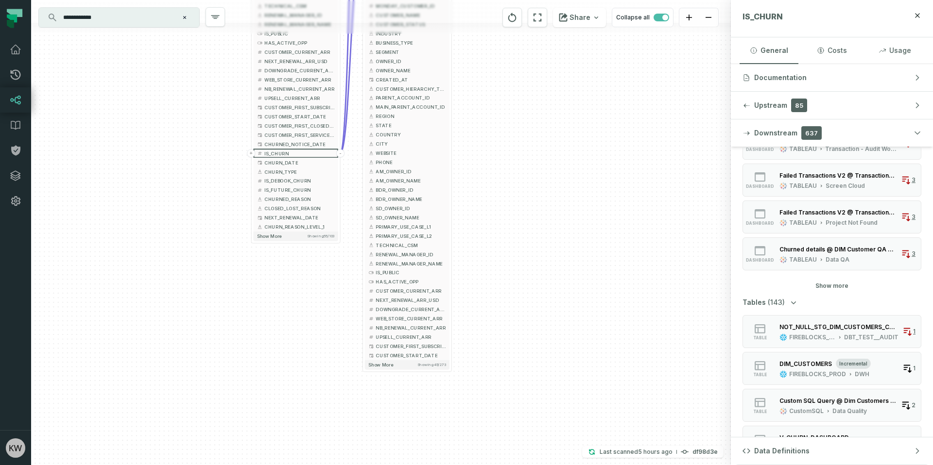
drag, startPoint x: 551, startPoint y: 271, endPoint x: 528, endPoint y: 226, distance: 50.2
click at [528, 226] on div "+ NOT_NULL_STG_DIM_CUSTOMERS_CUSTOMER_ID FIREBLOCKS_PROD DBT_TEST__AUDIT 103 co…" at bounding box center [380, 232] width 699 height 465
click at [396, 365] on button "Show more Showing 45 / 273" at bounding box center [407, 364] width 85 height 9
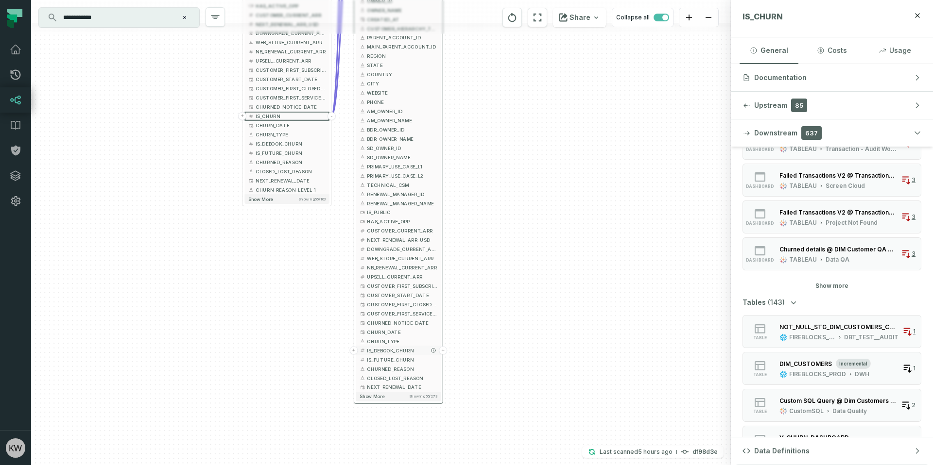
drag, startPoint x: 528, startPoint y: 355, endPoint x: 425, endPoint y: 346, distance: 103.3
click at [523, 321] on div "+ NOT_NULL_STG_DIM_CUSTOMERS_CUSTOMER_ID FIREBLOCKS_PROD DBT_TEST__AUDIT 103 co…" at bounding box center [380, 232] width 699 height 465
click at [393, 396] on button "Show more Showing 55 / 273" at bounding box center [398, 396] width 85 height 9
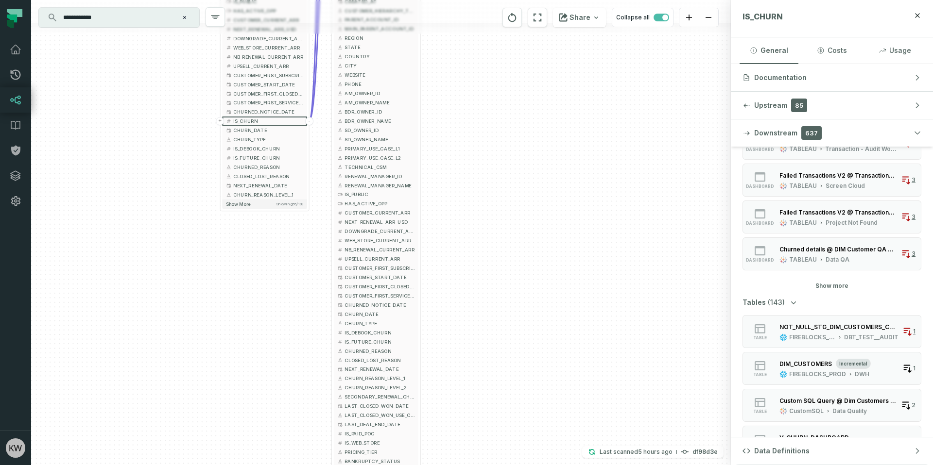
drag, startPoint x: 583, startPoint y: 354, endPoint x: 561, endPoint y: 336, distance: 28.3
click at [561, 336] on div "+ NOT_NULL_STG_DIM_CUSTOMERS_CUSTOMER_ID FIREBLOCKS_PROD DBT_TEST__AUDIT 103 co…" at bounding box center [380, 232] width 699 height 465
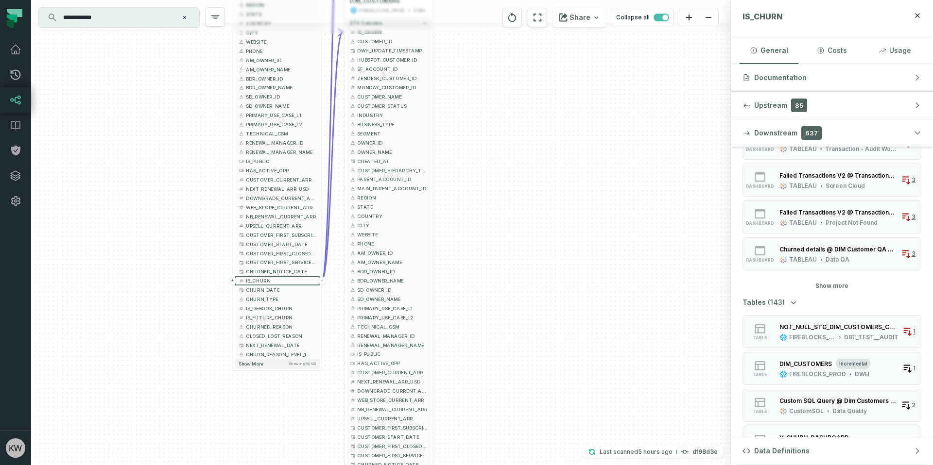
drag, startPoint x: 516, startPoint y: 232, endPoint x: 531, endPoint y: 372, distance: 140.7
click at [531, 372] on div "+ NOT_NULL_STG_DIM_CUSTOMERS_CUSTOMER_ID FIREBLOCKS_PROD DBT_TEST__AUDIT 103 co…" at bounding box center [380, 232] width 699 height 465
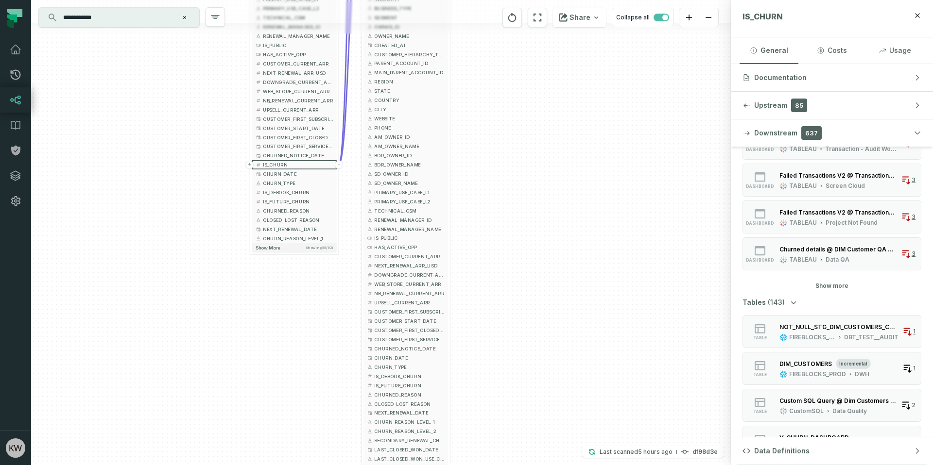
drag, startPoint x: 503, startPoint y: 178, endPoint x: 521, endPoint y: 54, distance: 125.1
click at [521, 54] on div "+ NOT_NULL_STG_DIM_CUSTOMERS_CUSTOMER_ID FIREBLOCKS_PROD DBT_TEST__AUDIT 103 co…" at bounding box center [380, 232] width 699 height 465
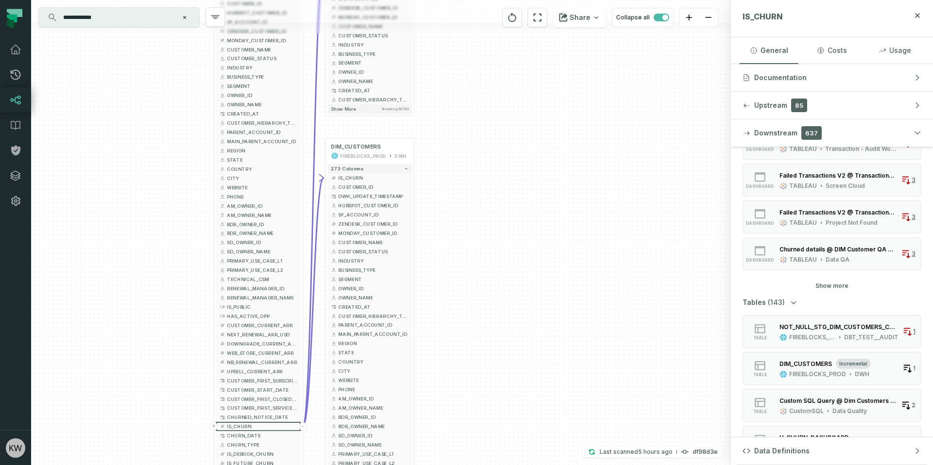
drag, startPoint x: 512, startPoint y: 126, endPoint x: 457, endPoint y: 275, distance: 159.5
click at [480, 330] on div "+ NOT_NULL_STG_DIM_CUSTOMERS_CUSTOMER_ID FIREBLOCKS_PROD DBT_TEST__AUDIT 103 co…" at bounding box center [380, 232] width 699 height 465
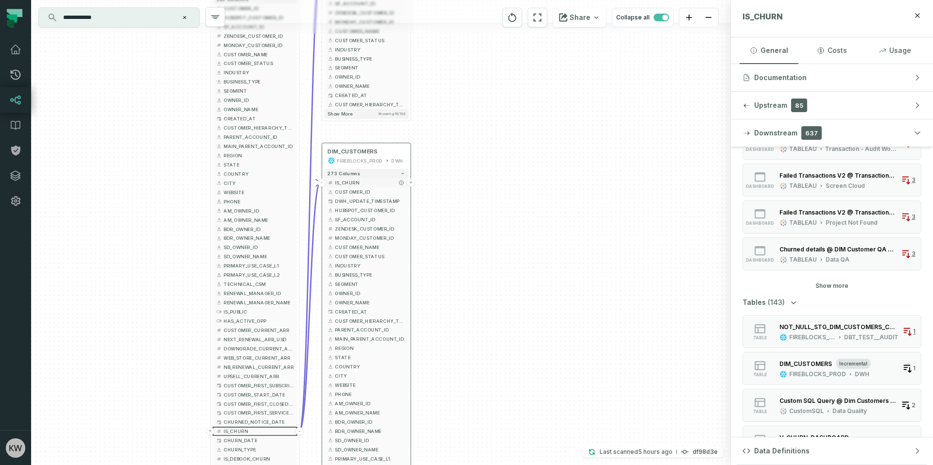
click at [356, 182] on span "IS_CHURN" at bounding box center [370, 182] width 70 height 7
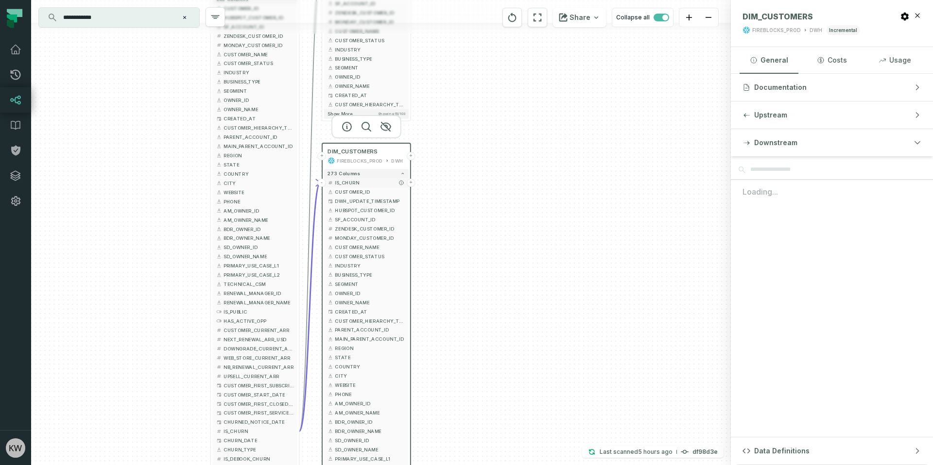
click at [412, 184] on button "+" at bounding box center [411, 183] width 8 height 8
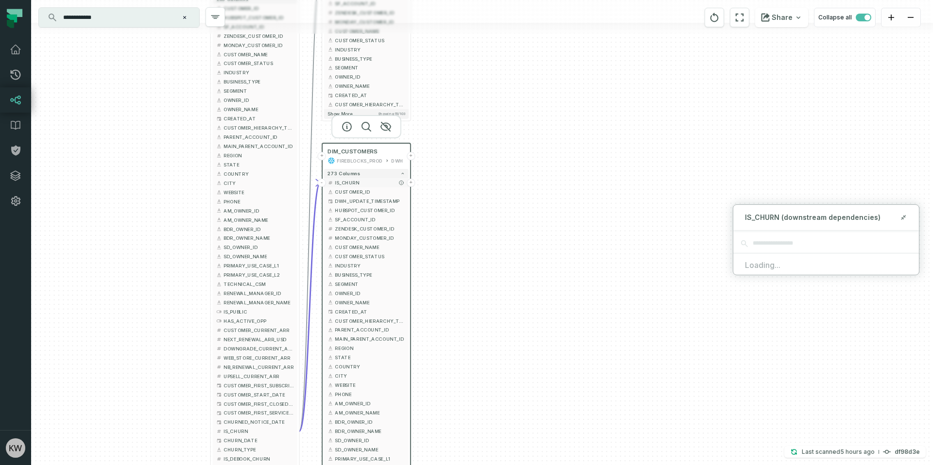
click at [338, 181] on span "IS_CHURN" at bounding box center [370, 182] width 70 height 7
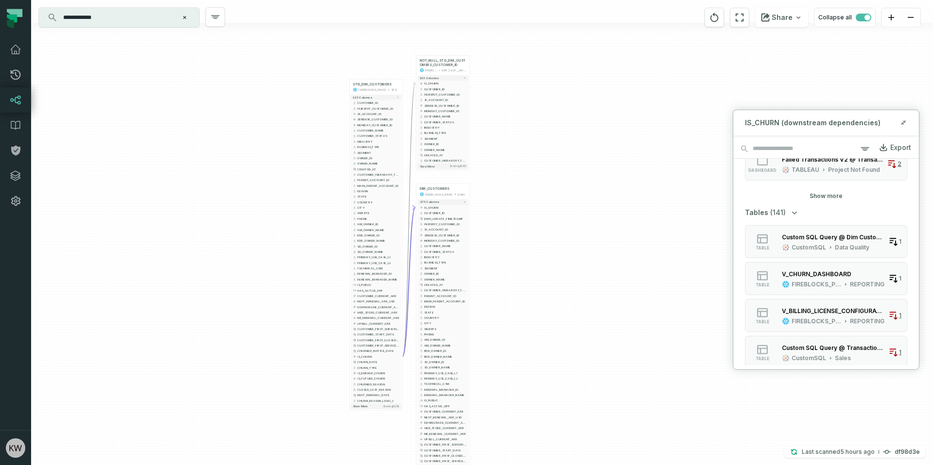
scroll to position [549, 0]
click at [863, 152] on icon "button" at bounding box center [865, 149] width 12 height 12
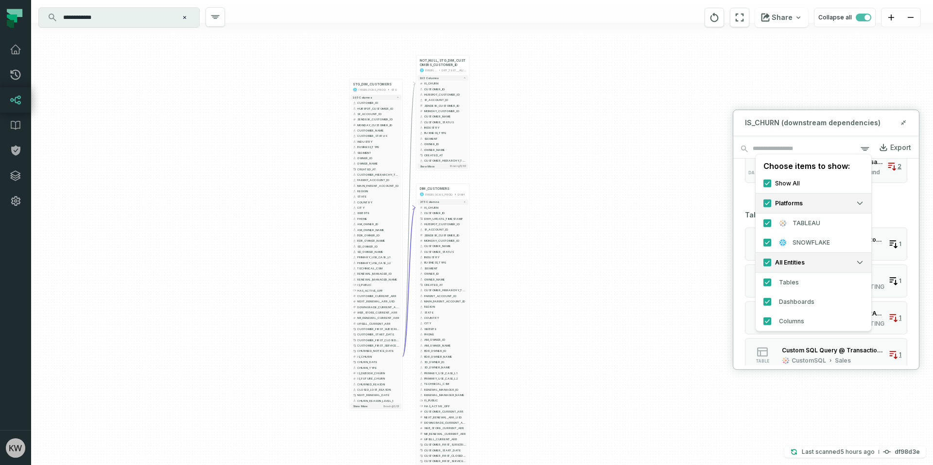
click at [824, 130] on div "IS_CHURN (downstream dependencies)" at bounding box center [826, 122] width 186 height 25
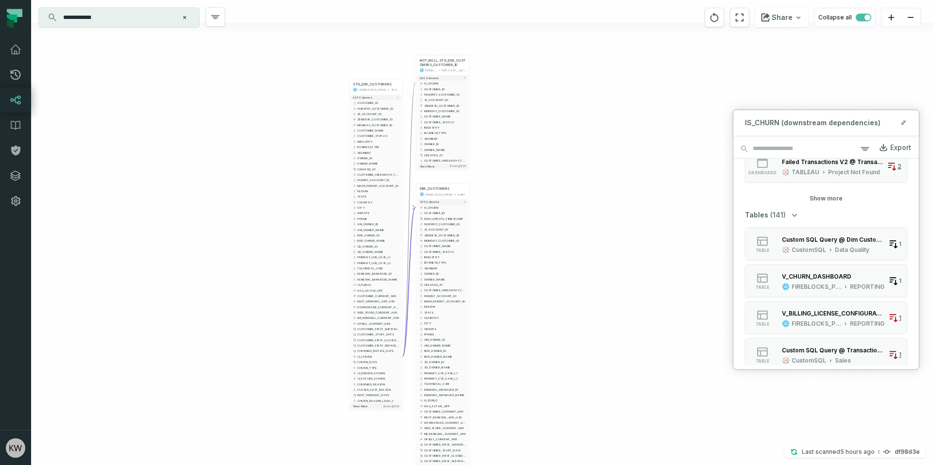
click at [616, 150] on div "+ NOT_NULL_STG_DIM_CUSTOMERS_CUSTOMER_ID FIREBLOCKS_PROD DBT_TEST__AUDIT 103 co…" at bounding box center [481, 232] width 901 height 465
click at [360, 357] on span "IS_CHURN" at bounding box center [378, 357] width 42 height 4
click at [903, 122] on icon at bounding box center [904, 121] width 2 height 2
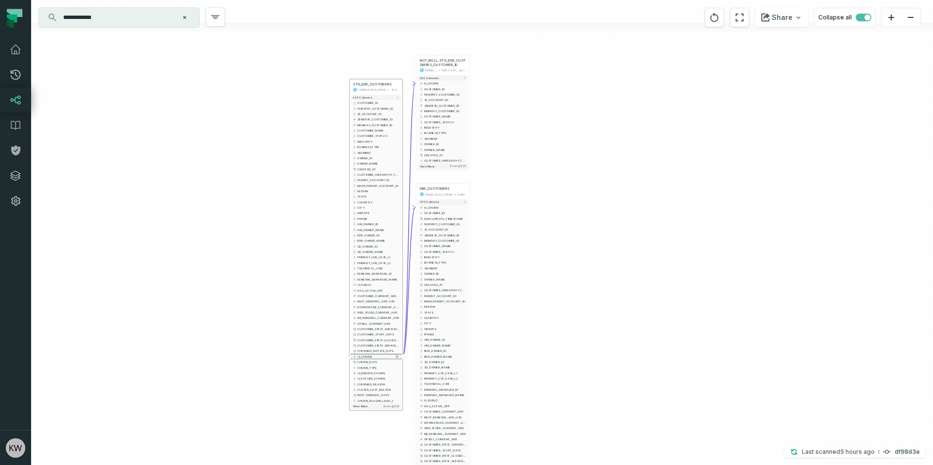
click at [375, 355] on span "IS_CHURN" at bounding box center [378, 357] width 42 height 4
click at [397, 357] on icon "button" at bounding box center [396, 357] width 2 height 2
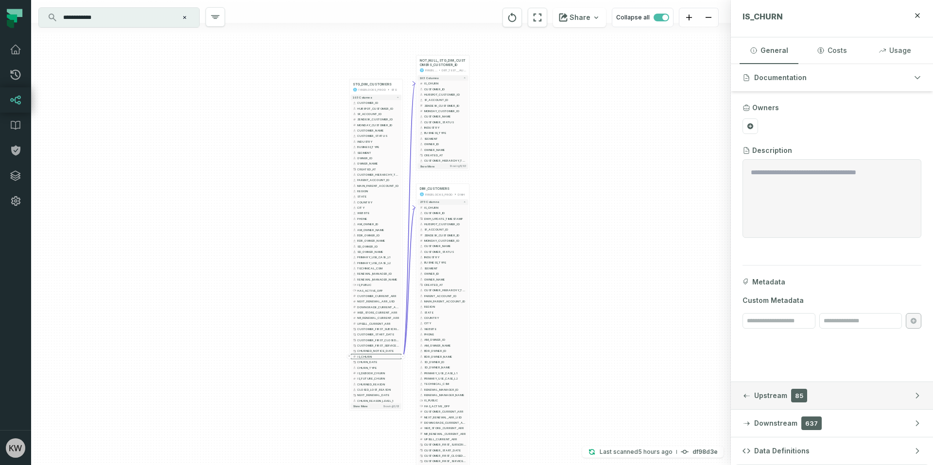
click at [795, 396] on span "85" at bounding box center [799, 396] width 16 height 14
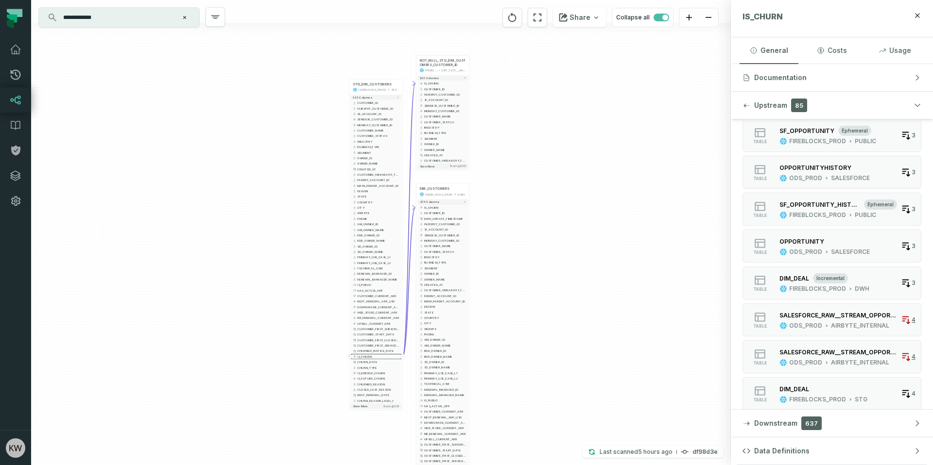
scroll to position [0, 0]
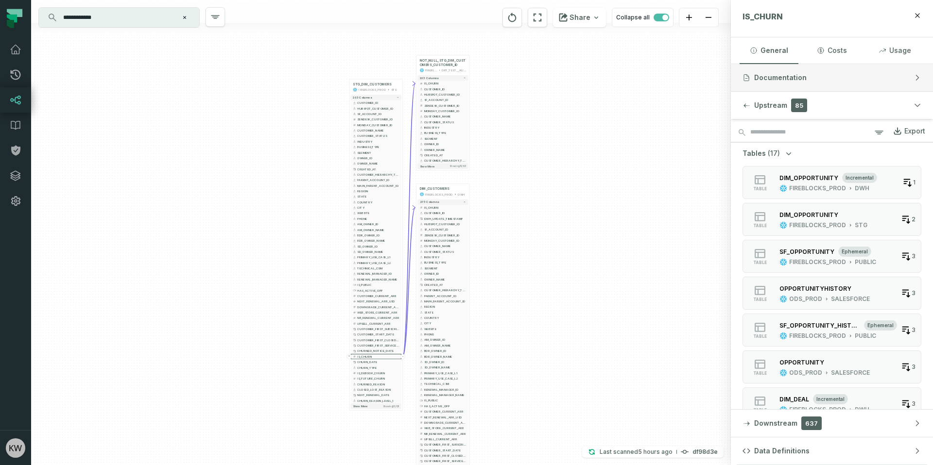
click at [799, 80] on span "Documentation" at bounding box center [780, 78] width 52 height 10
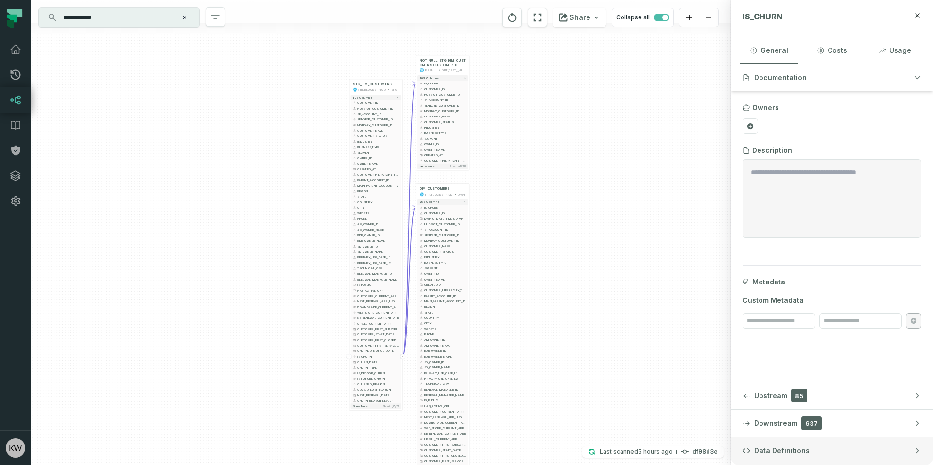
click at [812, 451] on button "Data Definitions" at bounding box center [832, 451] width 202 height 27
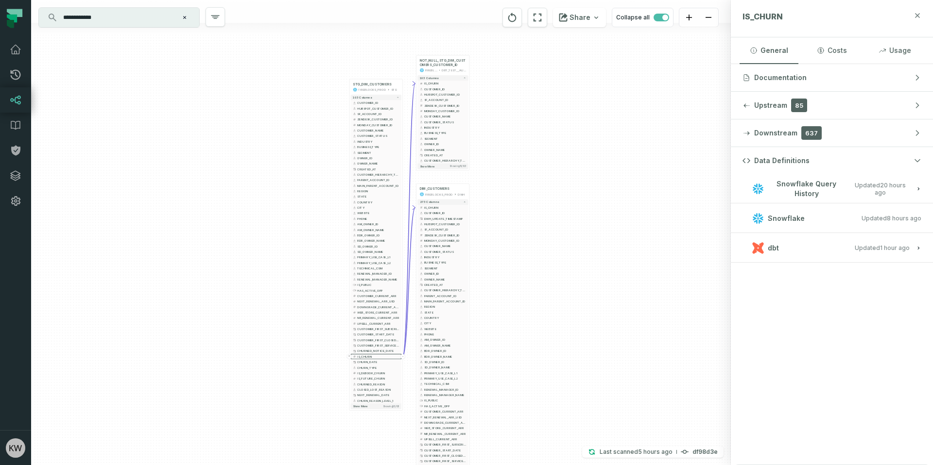
click at [920, 14] on icon "button" at bounding box center [917, 16] width 8 height 8
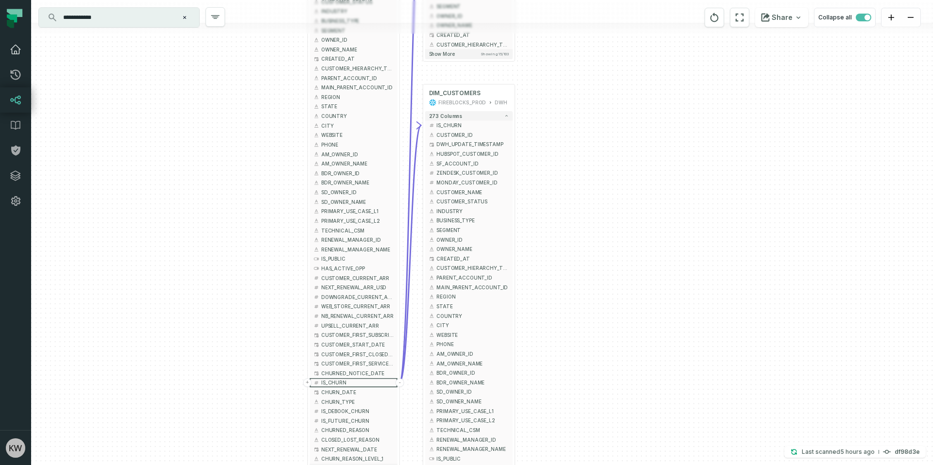
click at [2, 45] on link "Dashboard" at bounding box center [15, 49] width 31 height 25
click at [11, 52] on icon at bounding box center [16, 50] width 12 height 12
click at [13, 21] on icon at bounding box center [10, 24] width 7 height 8
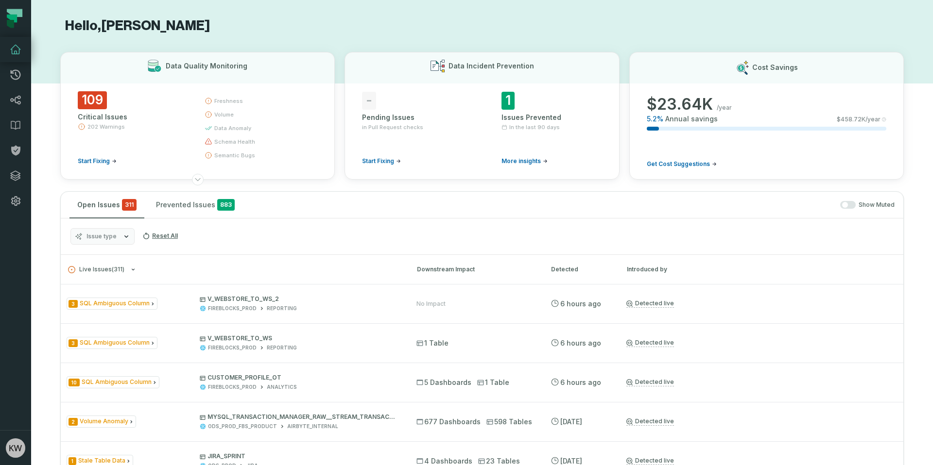
click at [325, 23] on h1 "Hello, [PERSON_NAME]" at bounding box center [481, 25] width 843 height 17
click at [15, 134] on link "Data Catalog" at bounding box center [15, 125] width 31 height 25
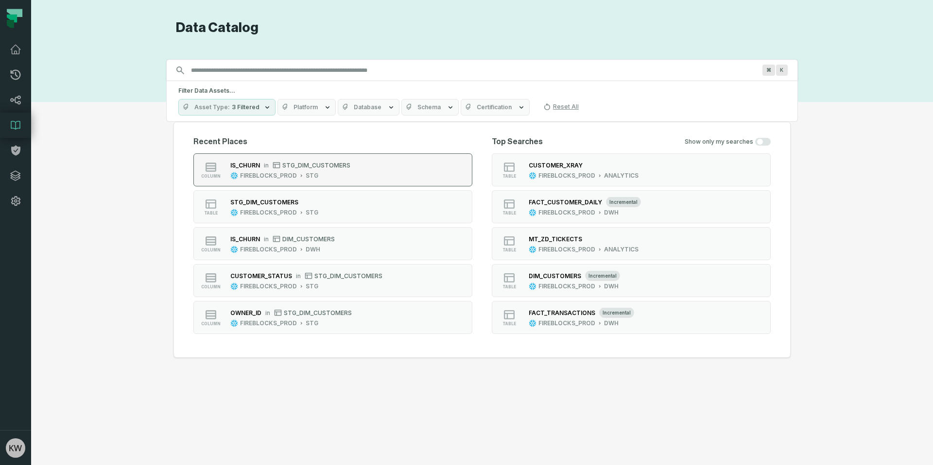
click at [393, 180] on button "column IS_CHURN in STG_DIM_CUSTOMERS FIREBLOCKS_PROD STG" at bounding box center [332, 169] width 279 height 33
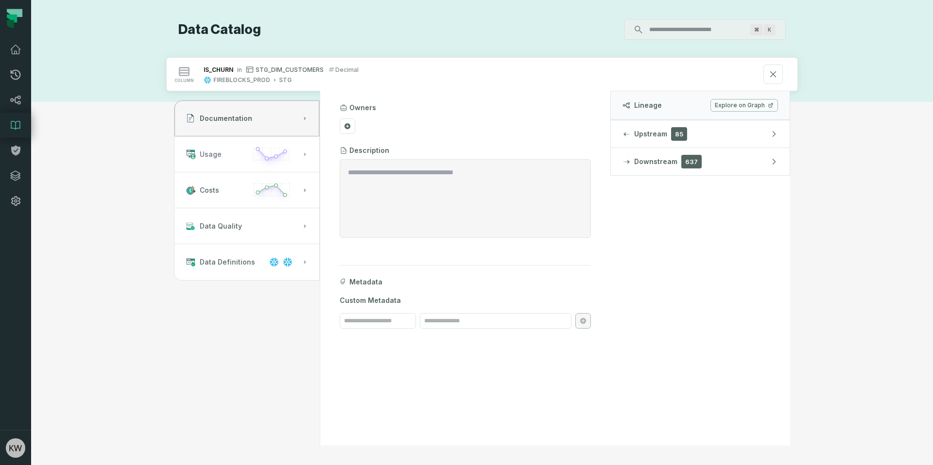
click at [234, 166] on button "Usage" at bounding box center [246, 154] width 145 height 36
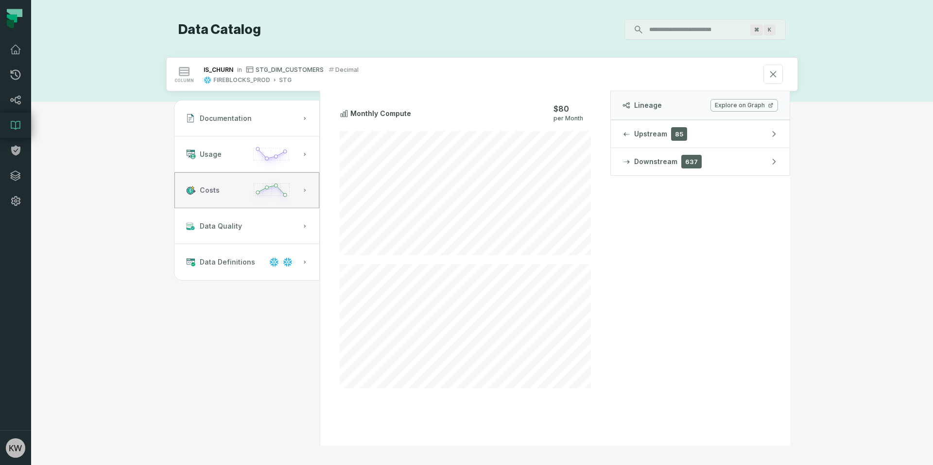
click at [242, 191] on button "Costs" at bounding box center [246, 190] width 145 height 36
click at [19, 53] on icon at bounding box center [16, 49] width 10 height 9
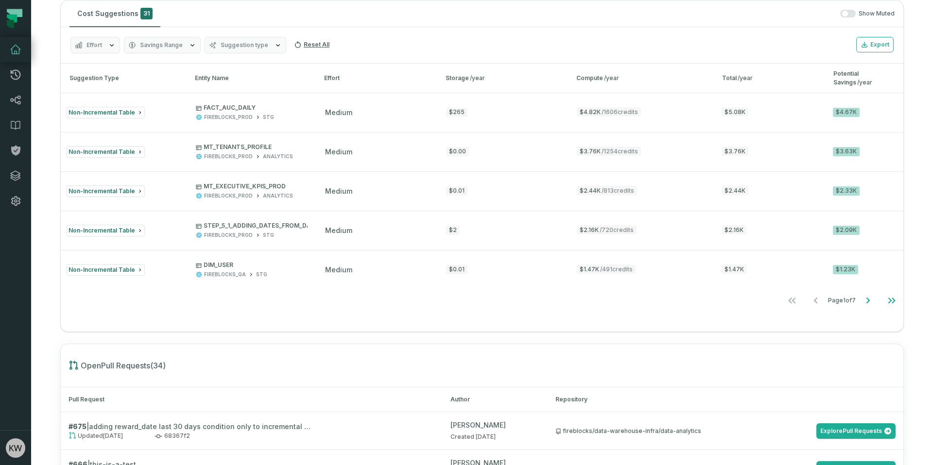
scroll to position [637, 0]
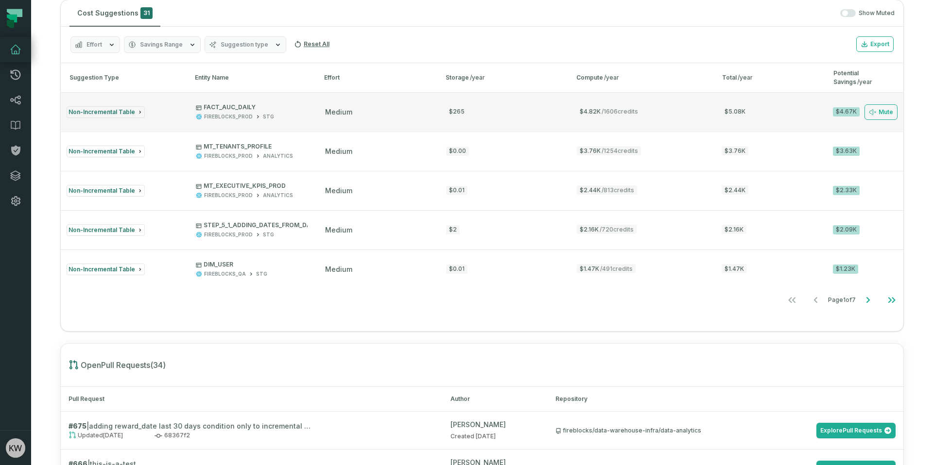
click at [349, 104] on button "Non-Incremental Table FACT_AUC_DAILY FIREBLOCKS_PROD STG medium $265 $4.82K / 1…" at bounding box center [482, 111] width 842 height 39
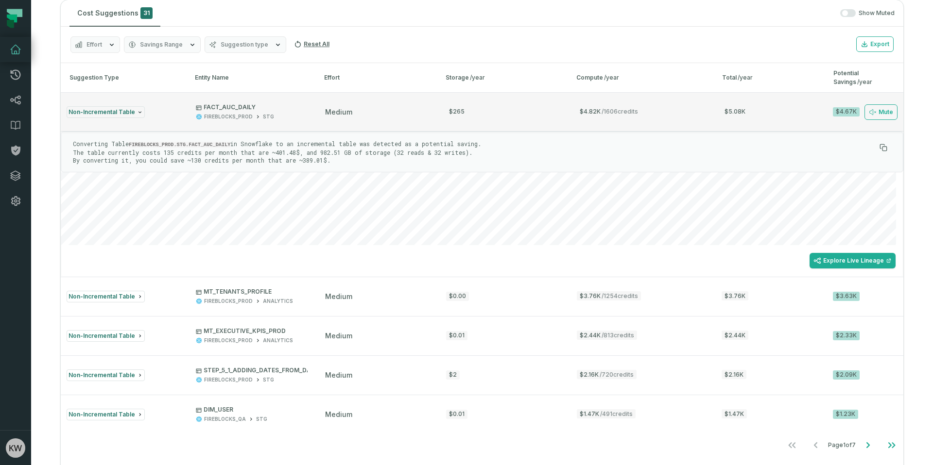
click at [209, 109] on p "FACT_AUC_DAILY" at bounding box center [235, 107] width 78 height 8
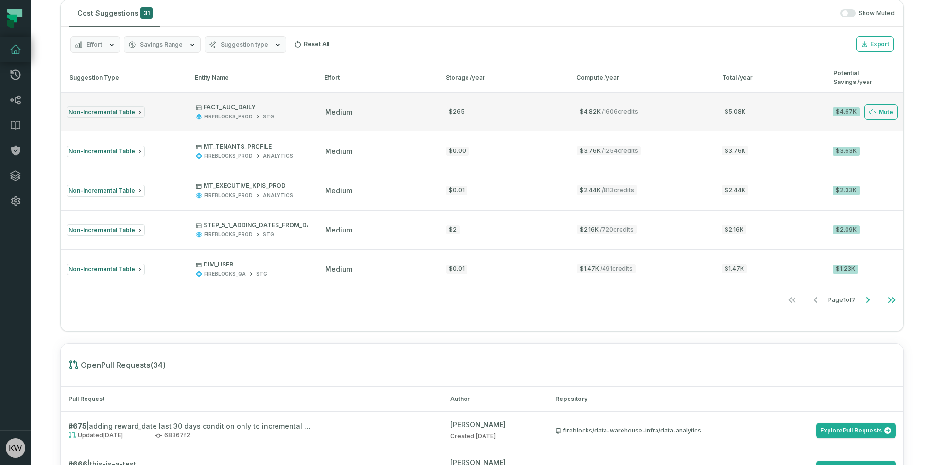
click at [153, 106] on div "Non-Incremental Table" at bounding box center [123, 112] width 112 height 12
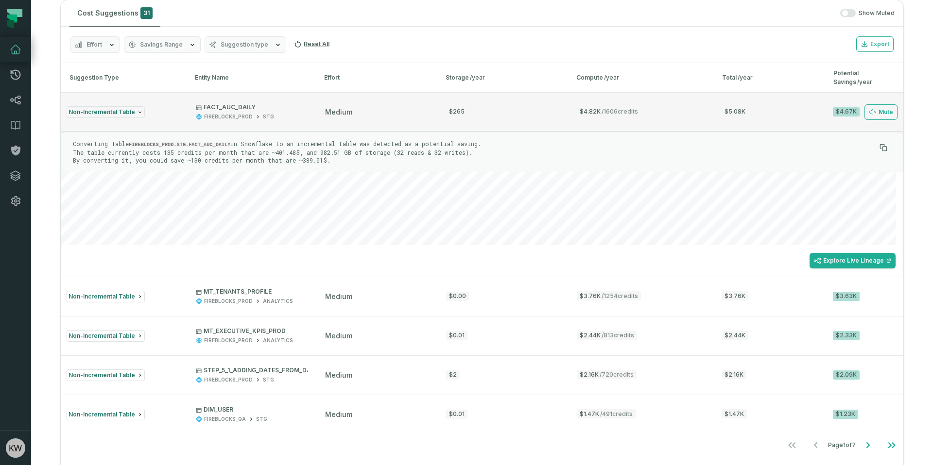
click at [837, 112] on div "$4.67K" at bounding box center [846, 111] width 27 height 9
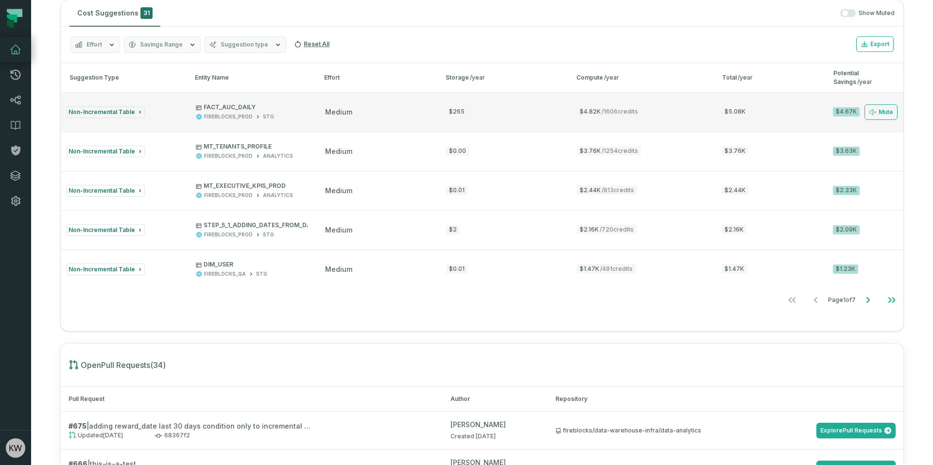
click at [117, 109] on span "Non-Incremental Table" at bounding box center [101, 111] width 67 height 7
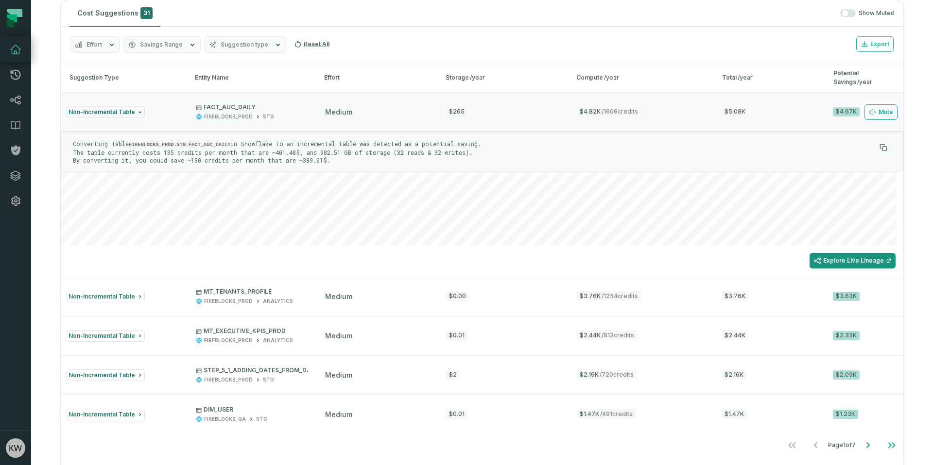
click at [842, 262] on link "Explore Live Lineage" at bounding box center [852, 261] width 86 height 16
click at [159, 108] on div "Non-Incremental Table" at bounding box center [123, 112] width 112 height 12
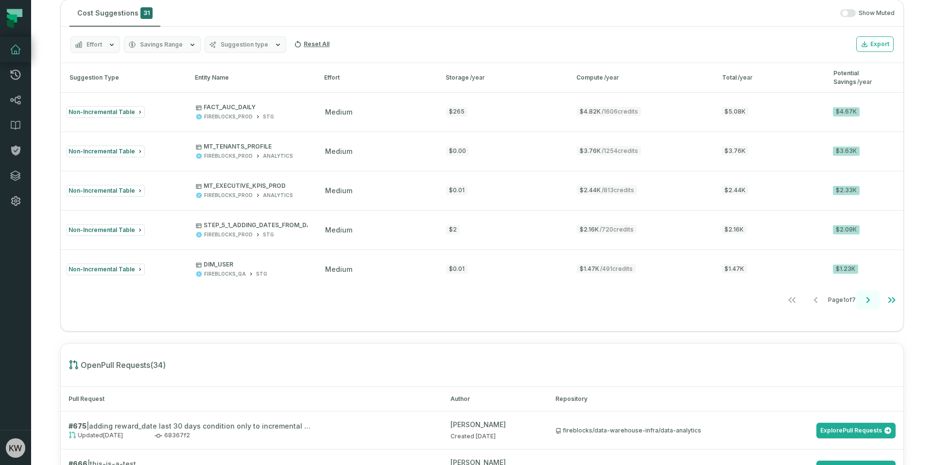
click at [862, 304] on icon "Go to next page" at bounding box center [868, 300] width 12 height 12
click at [808, 300] on icon "Go to previous page" at bounding box center [814, 300] width 12 height 12
click at [862, 302] on icon "Go to next page" at bounding box center [868, 300] width 12 height 12
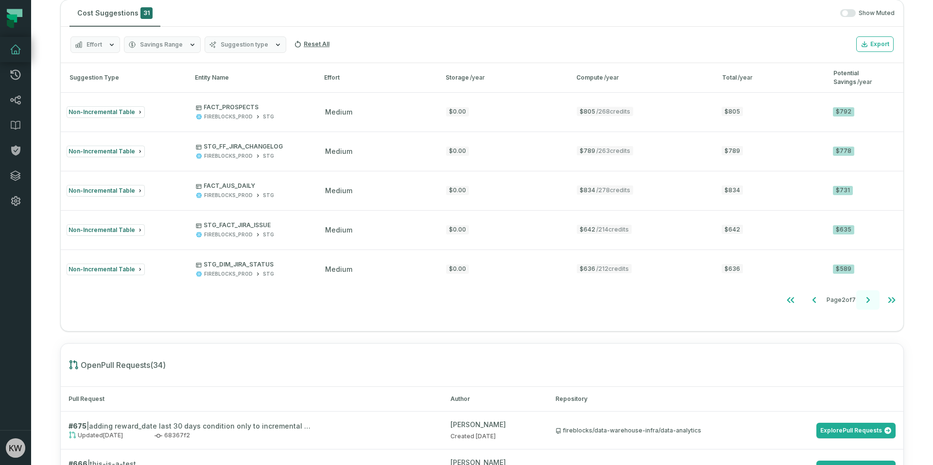
click at [862, 302] on icon "Go to next page" at bounding box center [868, 300] width 12 height 12
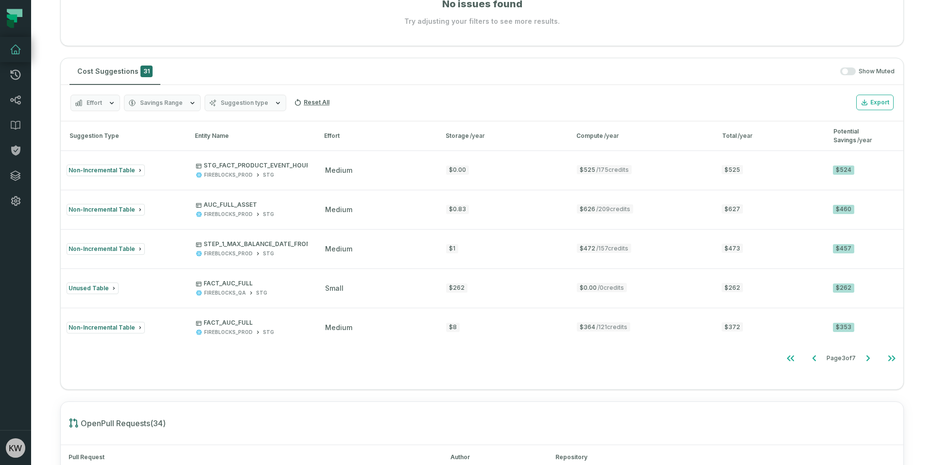
scroll to position [580, 0]
click at [184, 99] on button "Savings Range" at bounding box center [162, 102] width 77 height 17
click at [863, 355] on icon "Go to next page" at bounding box center [868, 358] width 12 height 12
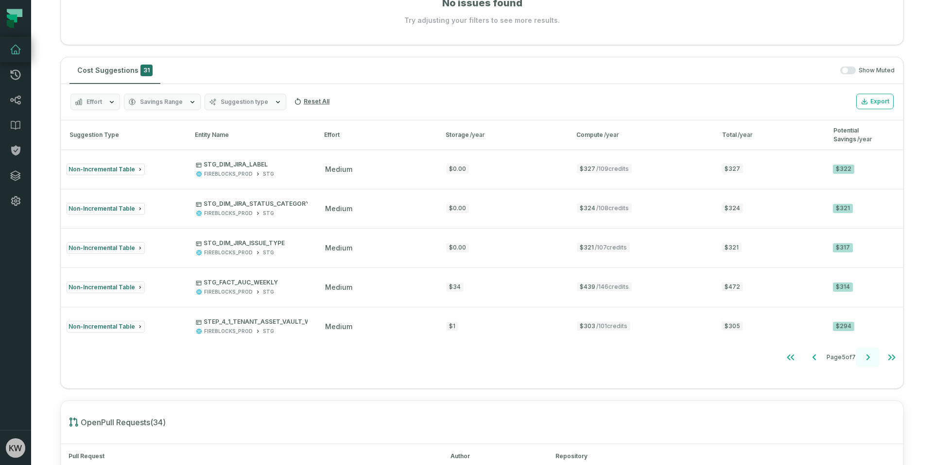
click at [863, 355] on icon "Go to next page" at bounding box center [868, 358] width 12 height 12
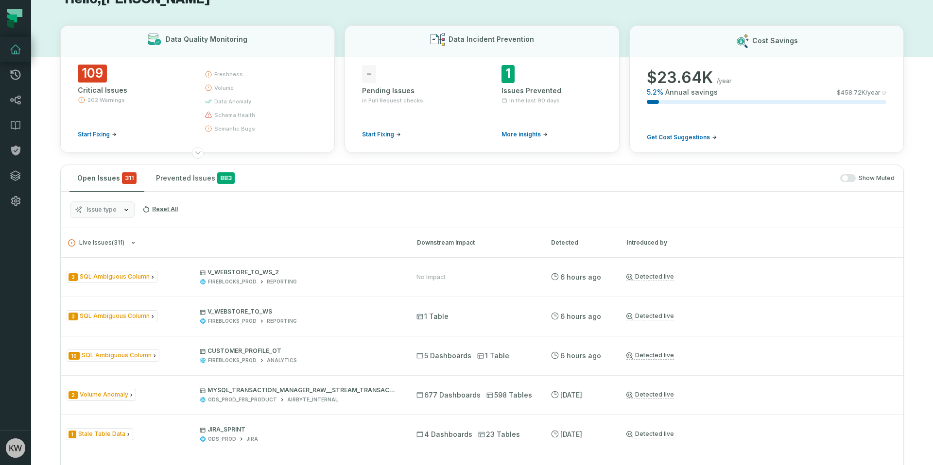
scroll to position [27, 0]
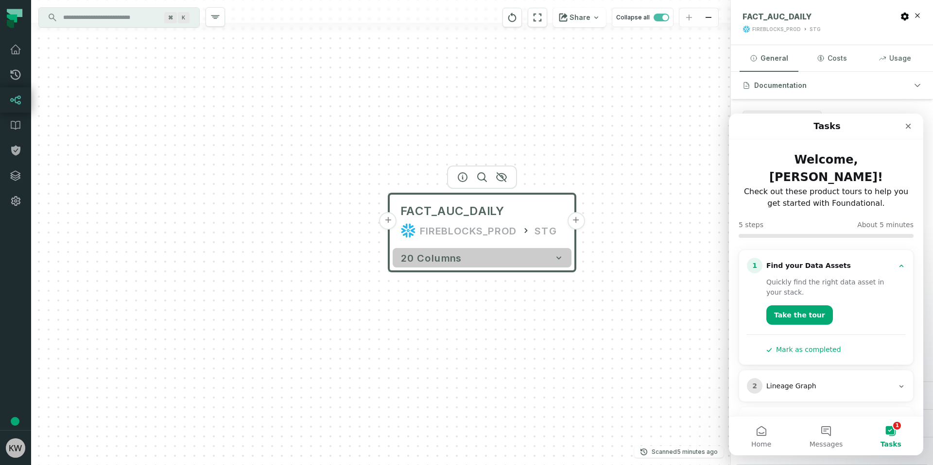
click at [503, 254] on button "20 columns" at bounding box center [481, 257] width 179 height 19
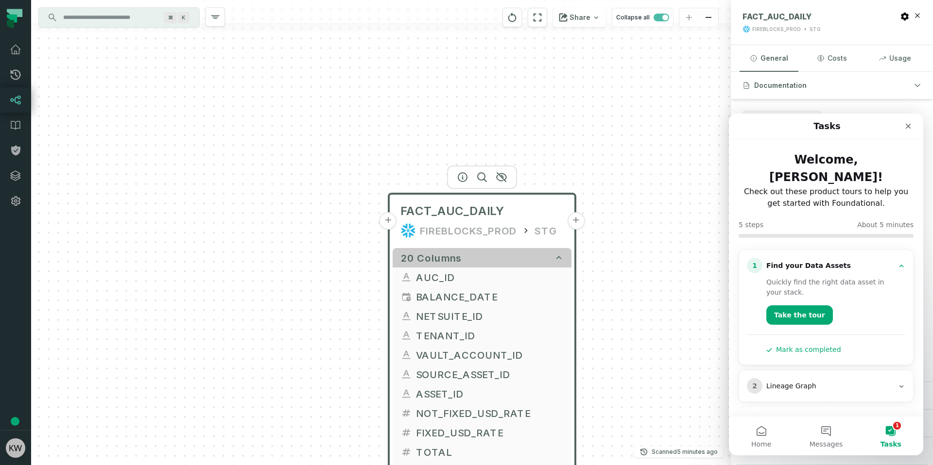
click at [503, 254] on button "20 columns" at bounding box center [481, 257] width 179 height 19
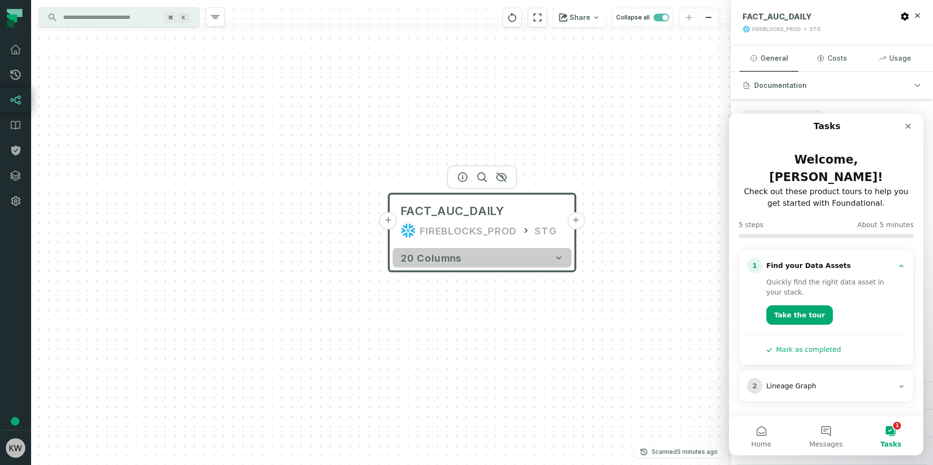
click at [503, 254] on button "20 columns" at bounding box center [481, 257] width 179 height 19
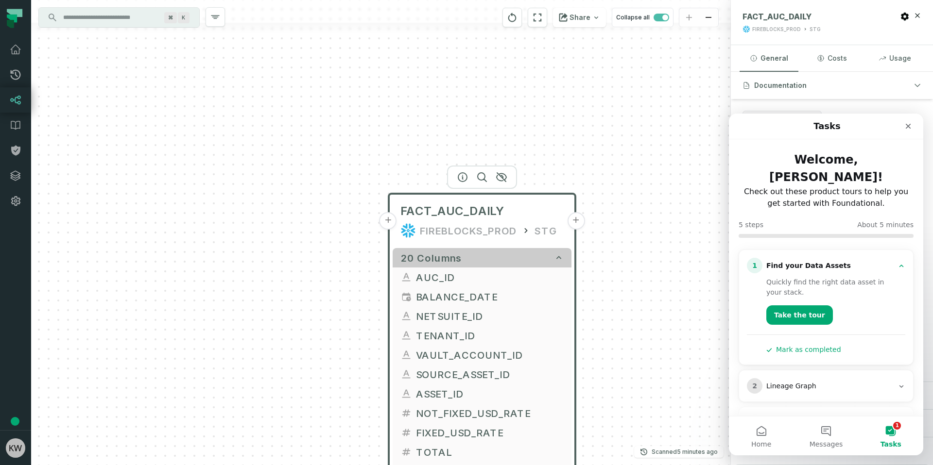
click at [503, 254] on button "20 columns" at bounding box center [481, 257] width 179 height 19
